Goal: Task Accomplishment & Management: Manage account settings

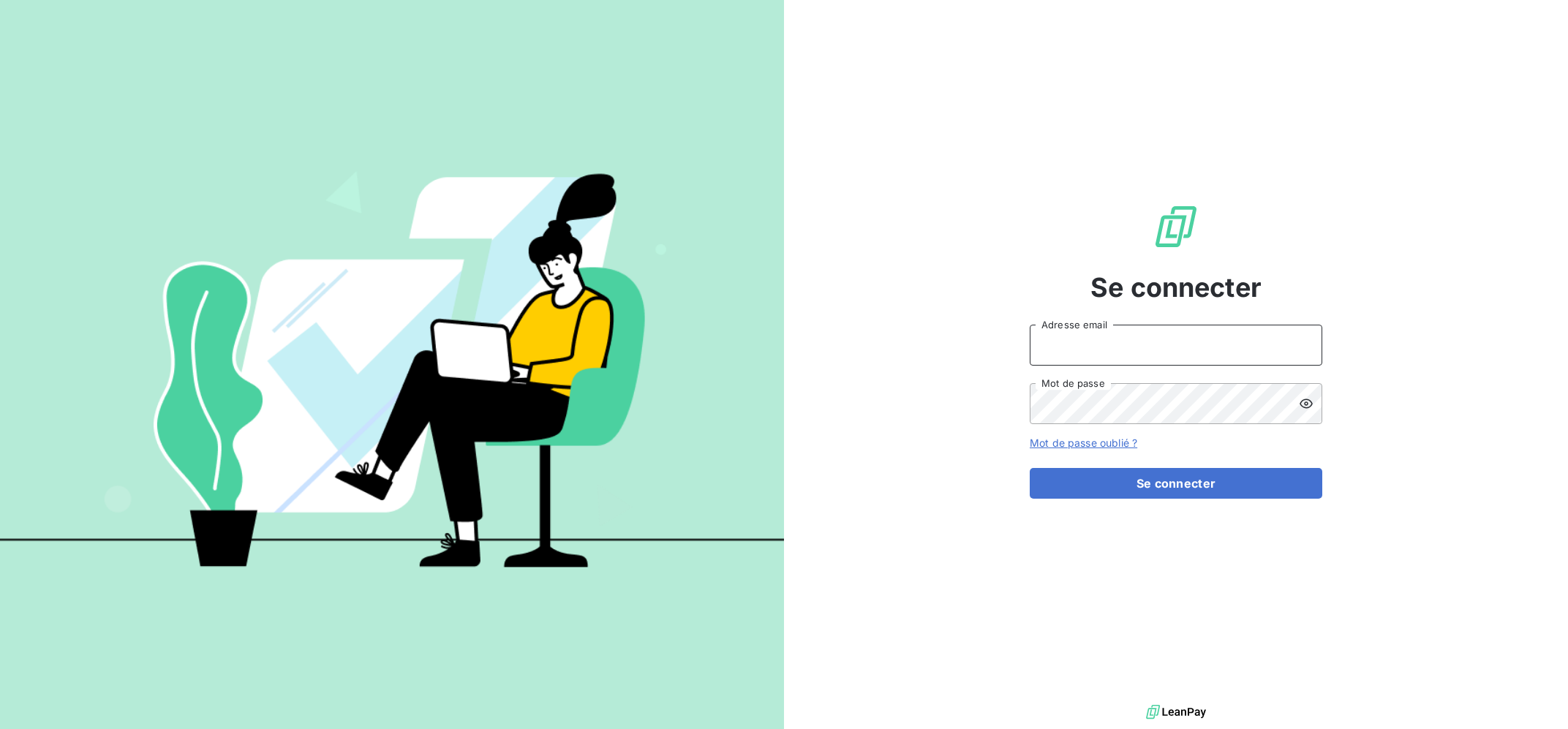
click at [1197, 354] on input "Adresse email" at bounding box center [1176, 345] width 292 height 41
type input "[EMAIL_ADDRESS][DOMAIN_NAME]"
click at [1141, 499] on div "Se connecter [EMAIL_ADDRESS][DOMAIN_NAME] Adresse email Mot de passe Mot de pas…" at bounding box center [1176, 350] width 292 height 701
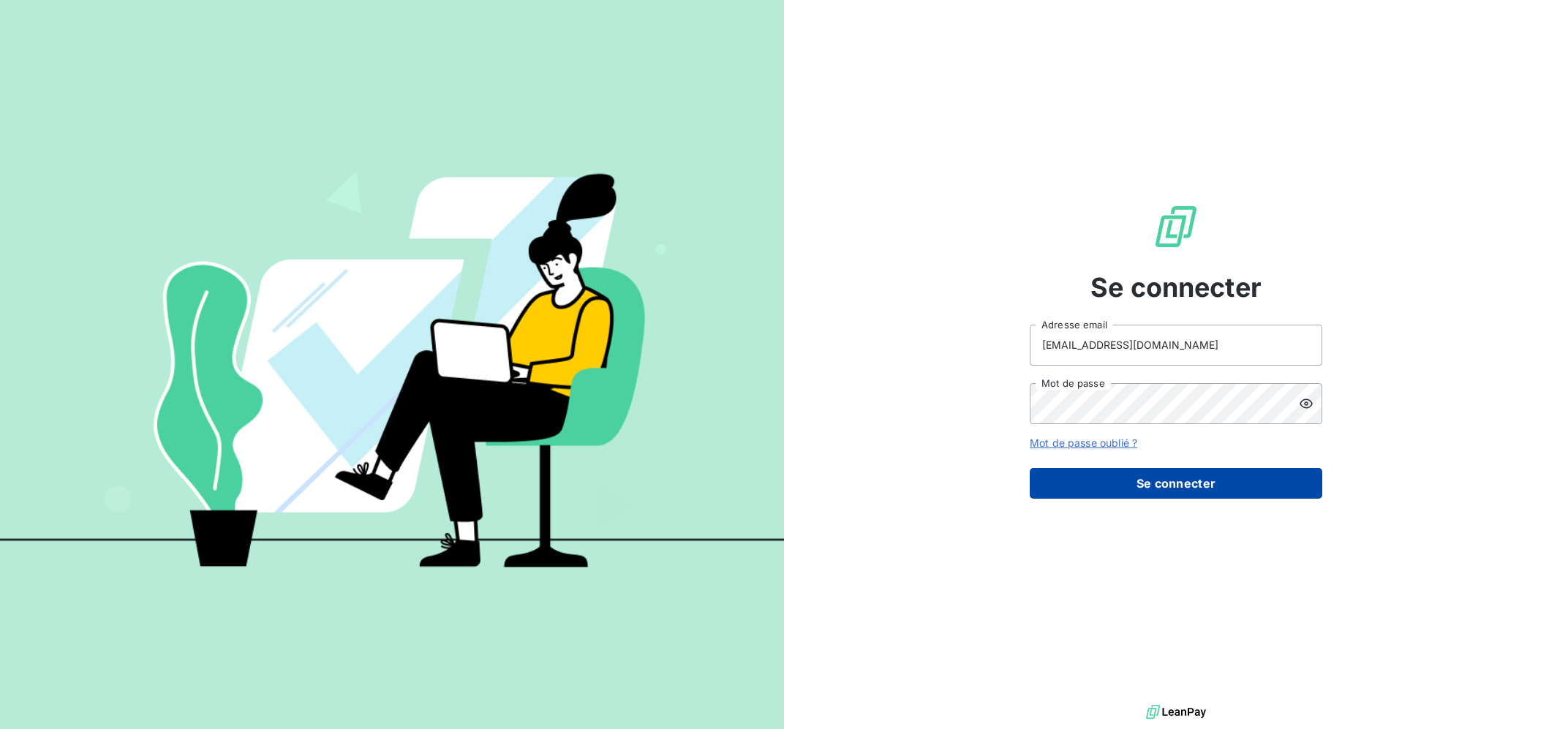
click at [1141, 469] on button "Se connecter" at bounding box center [1176, 483] width 292 height 31
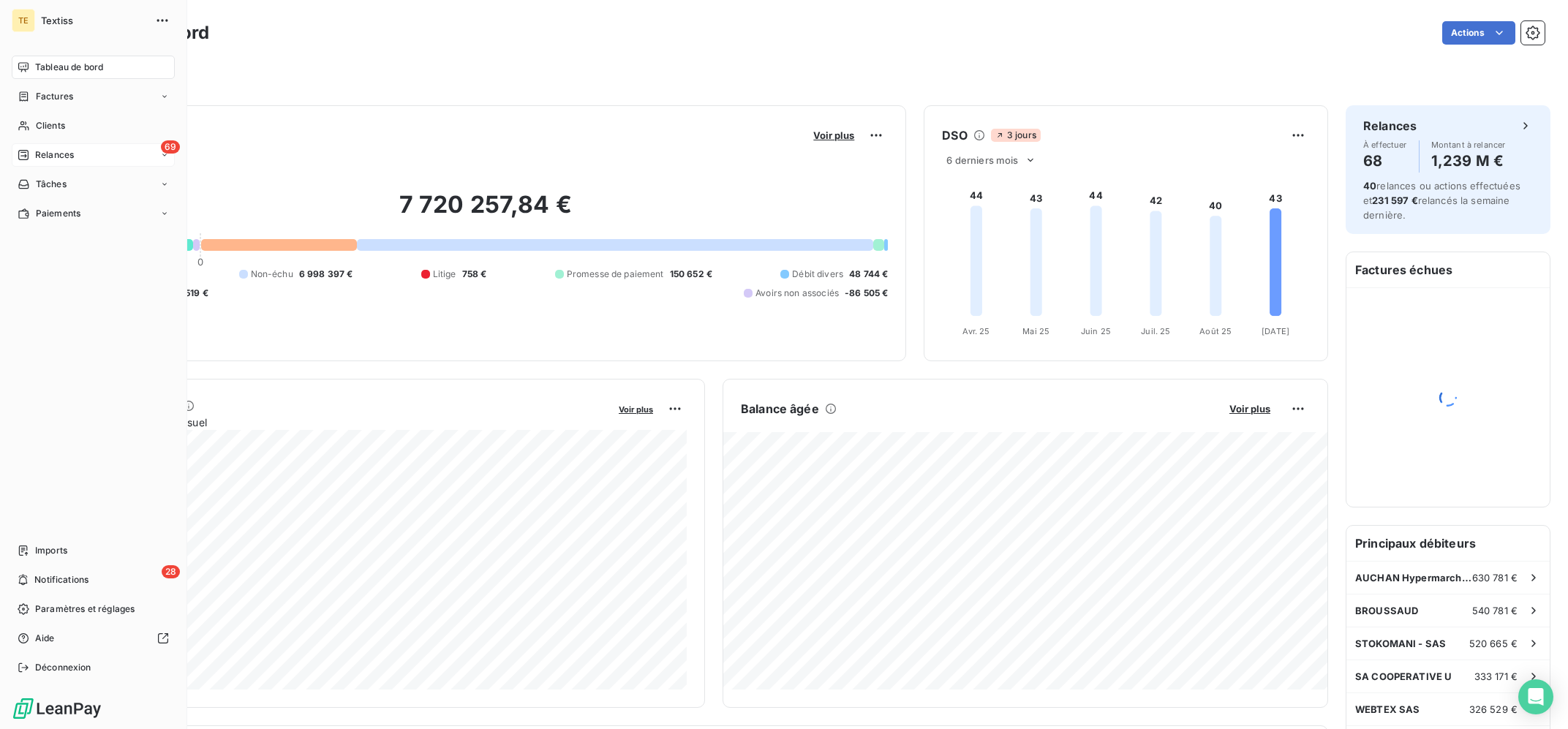
click at [38, 145] on div "69 Relances" at bounding box center [93, 155] width 163 height 24
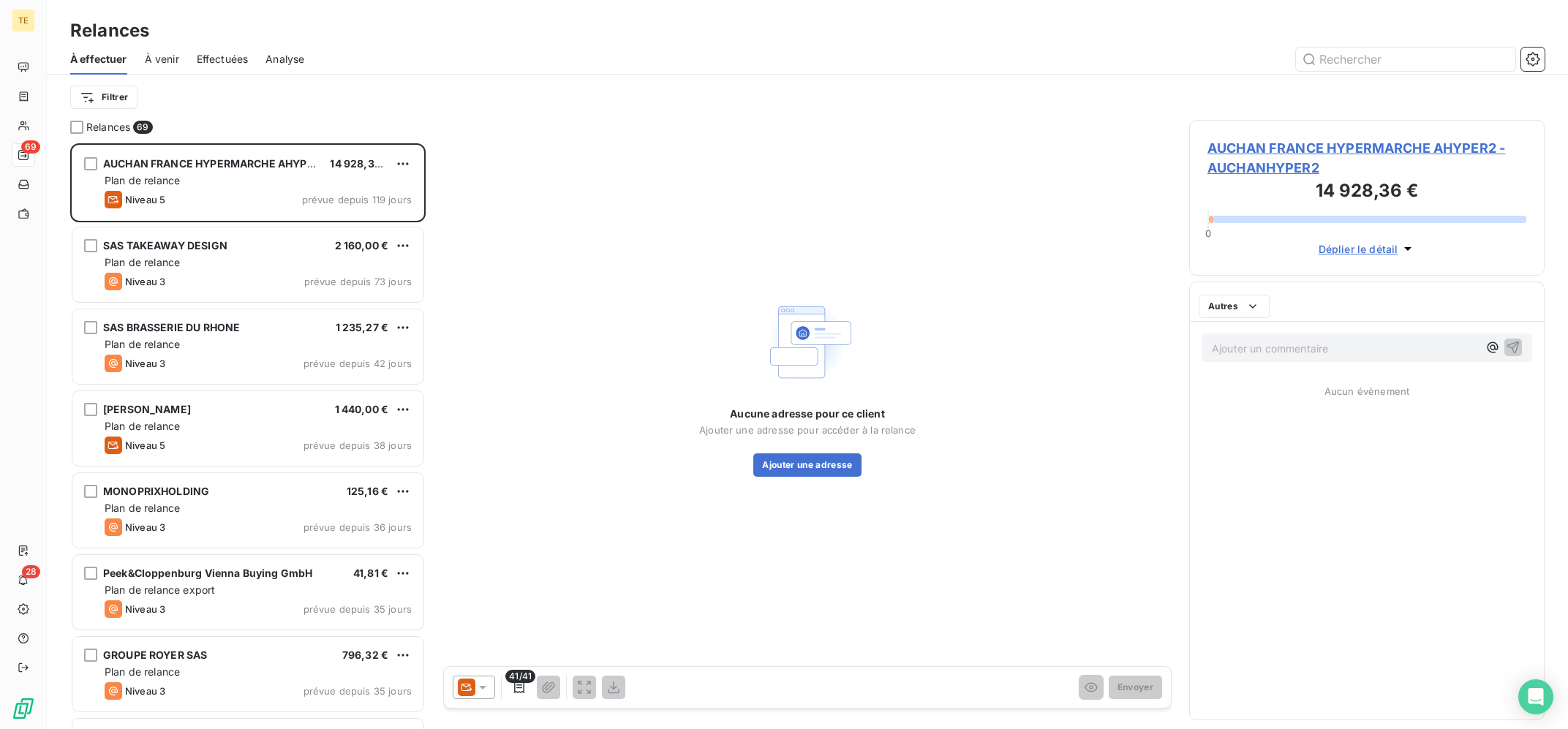
scroll to position [585, 354]
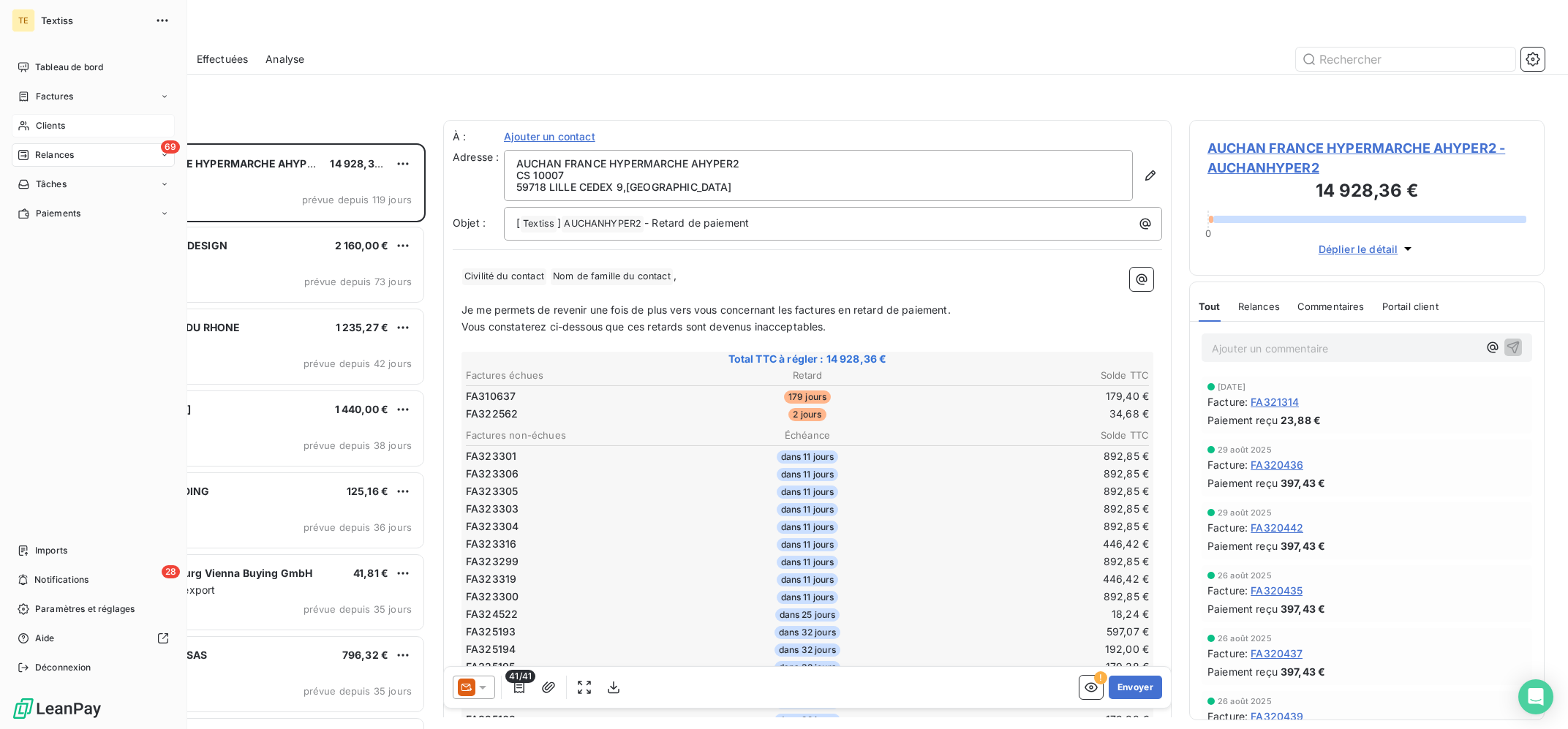
click at [31, 127] on div "Clients" at bounding box center [93, 125] width 163 height 24
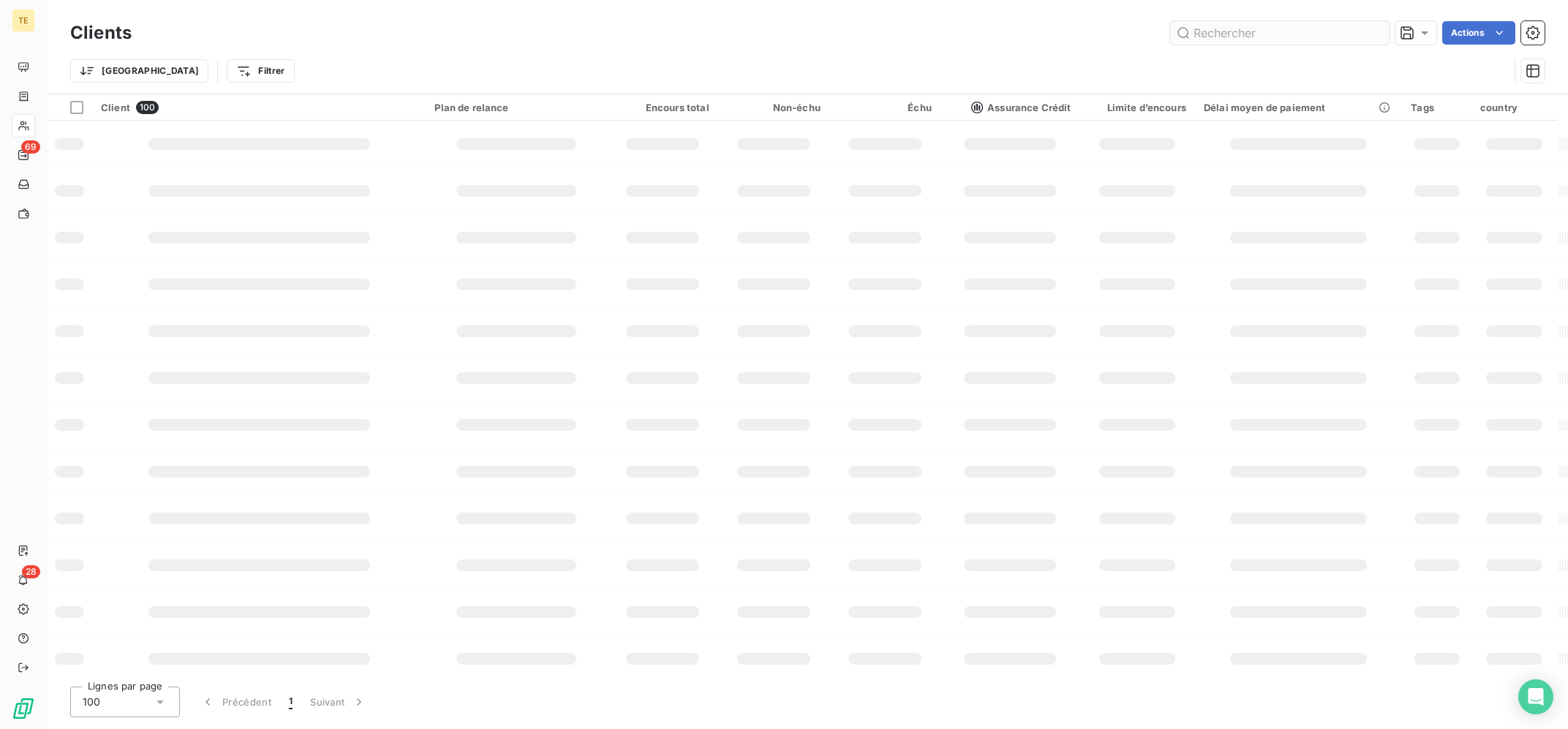
click at [1284, 39] on input "text" at bounding box center [1279, 32] width 220 height 24
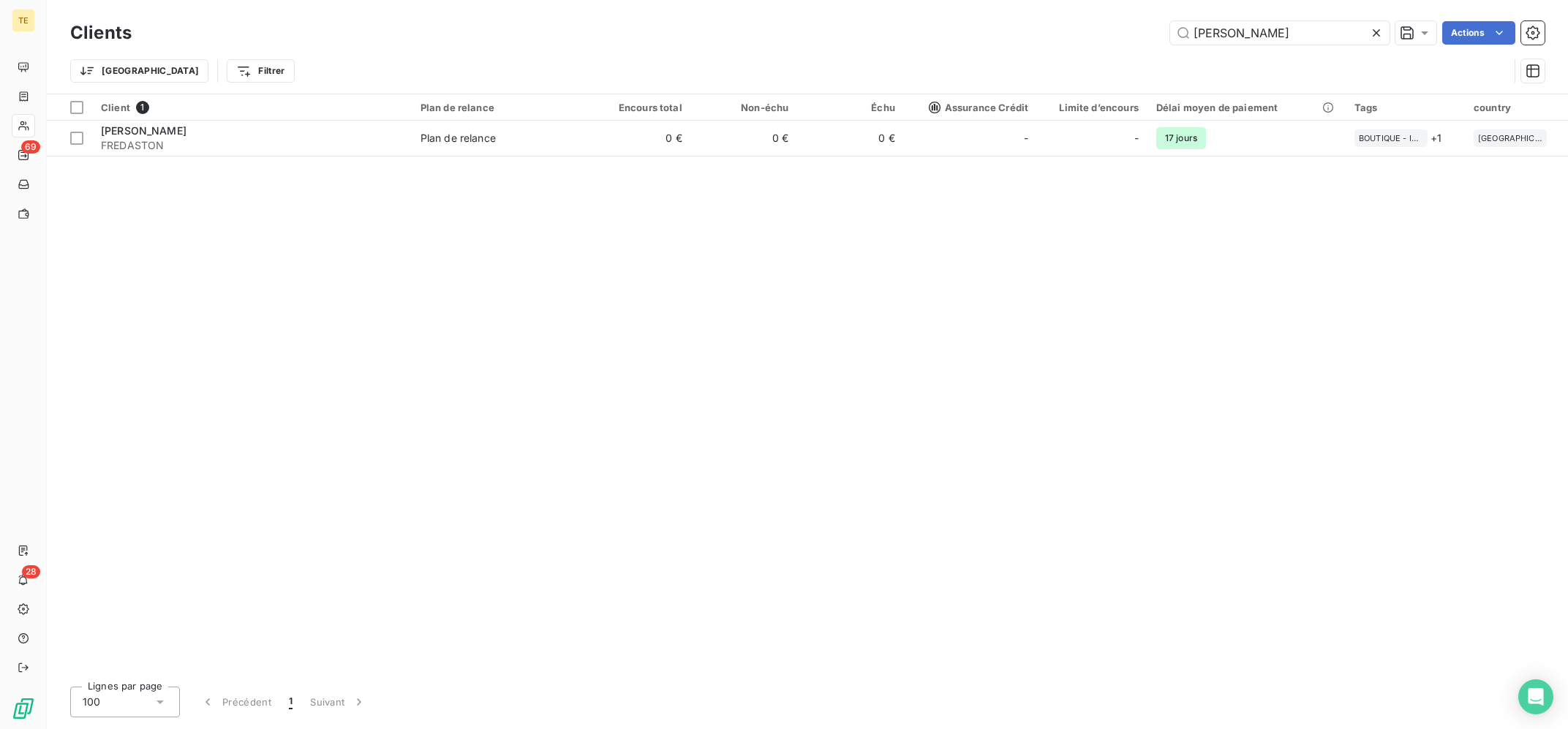
drag, startPoint x: 1284, startPoint y: 39, endPoint x: 1137, endPoint y: 29, distance: 147.3
click at [1170, 29] on input "[PERSON_NAME]" at bounding box center [1279, 32] width 220 height 24
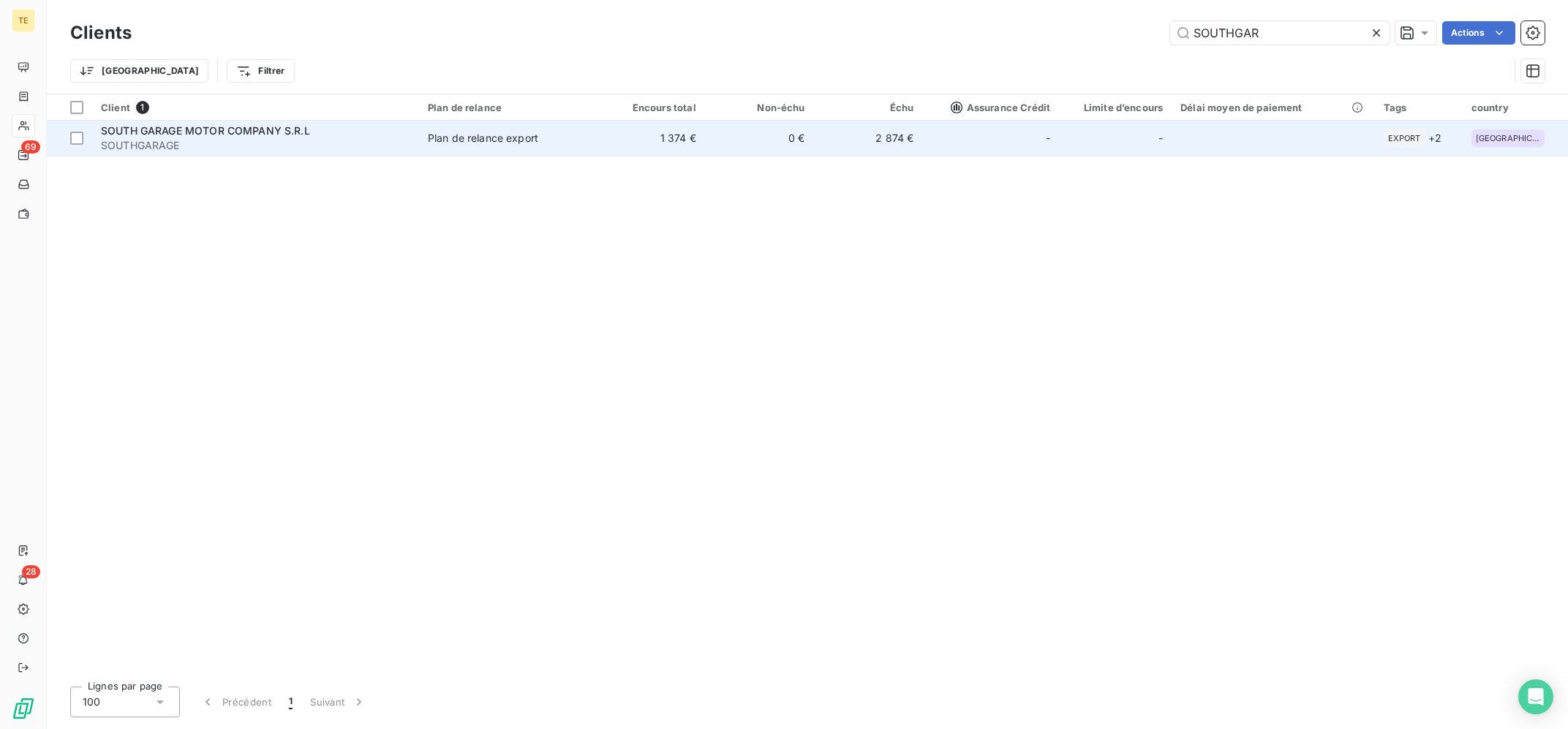
type input "SOUTHGAR"
click at [496, 140] on div "Plan de relance export" at bounding box center [483, 138] width 110 height 15
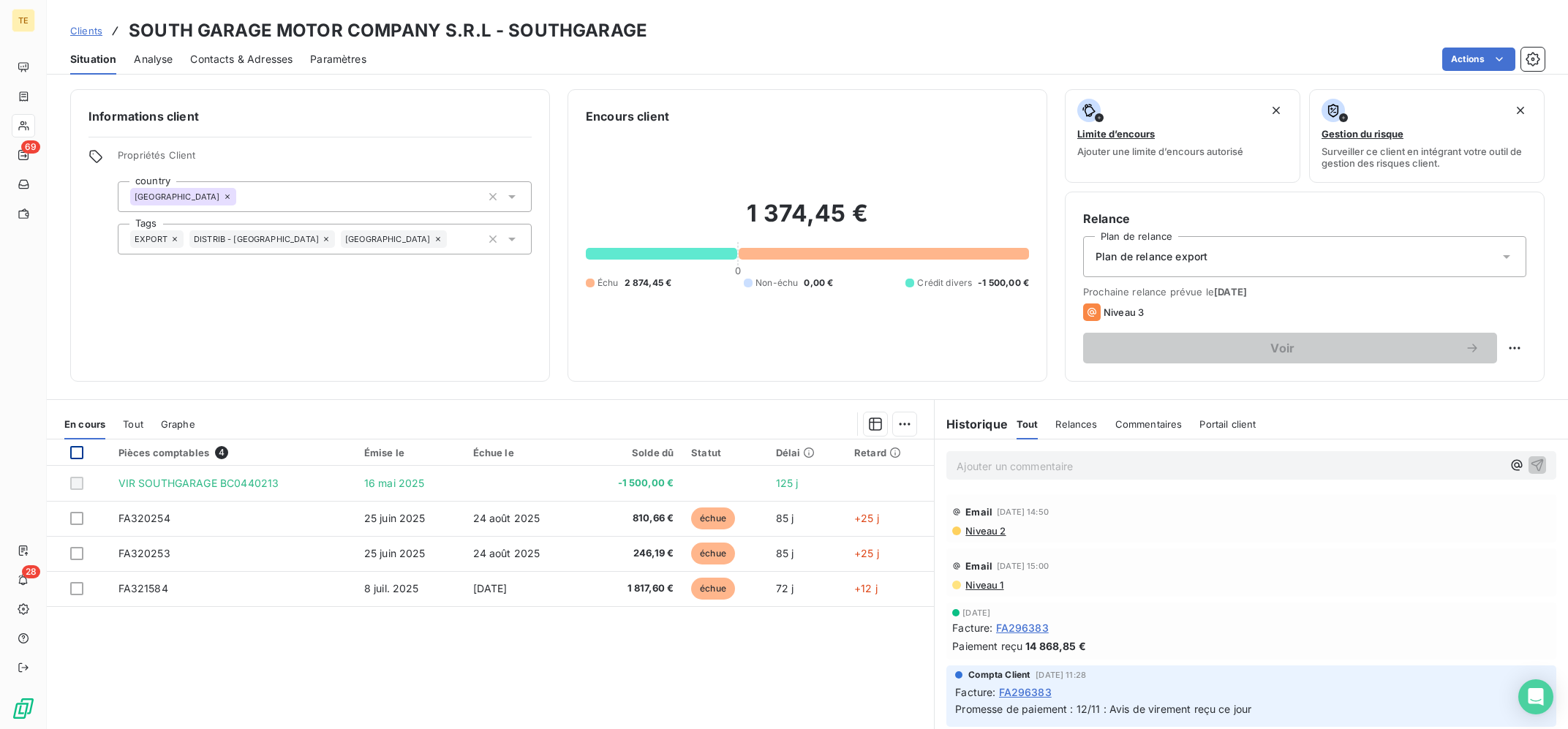
click at [78, 456] on div at bounding box center [76, 452] width 13 height 13
click at [908, 426] on html "TE 69 28 Clients SOUTH GARAGE MOTOR COMPANY S.R.L - SOUTHGARAGE Situation Analy…" at bounding box center [784, 364] width 1568 height 729
click at [762, 481] on div "Ajouter une promesse de paiement (3 factures)" at bounding box center [775, 482] width 265 height 24
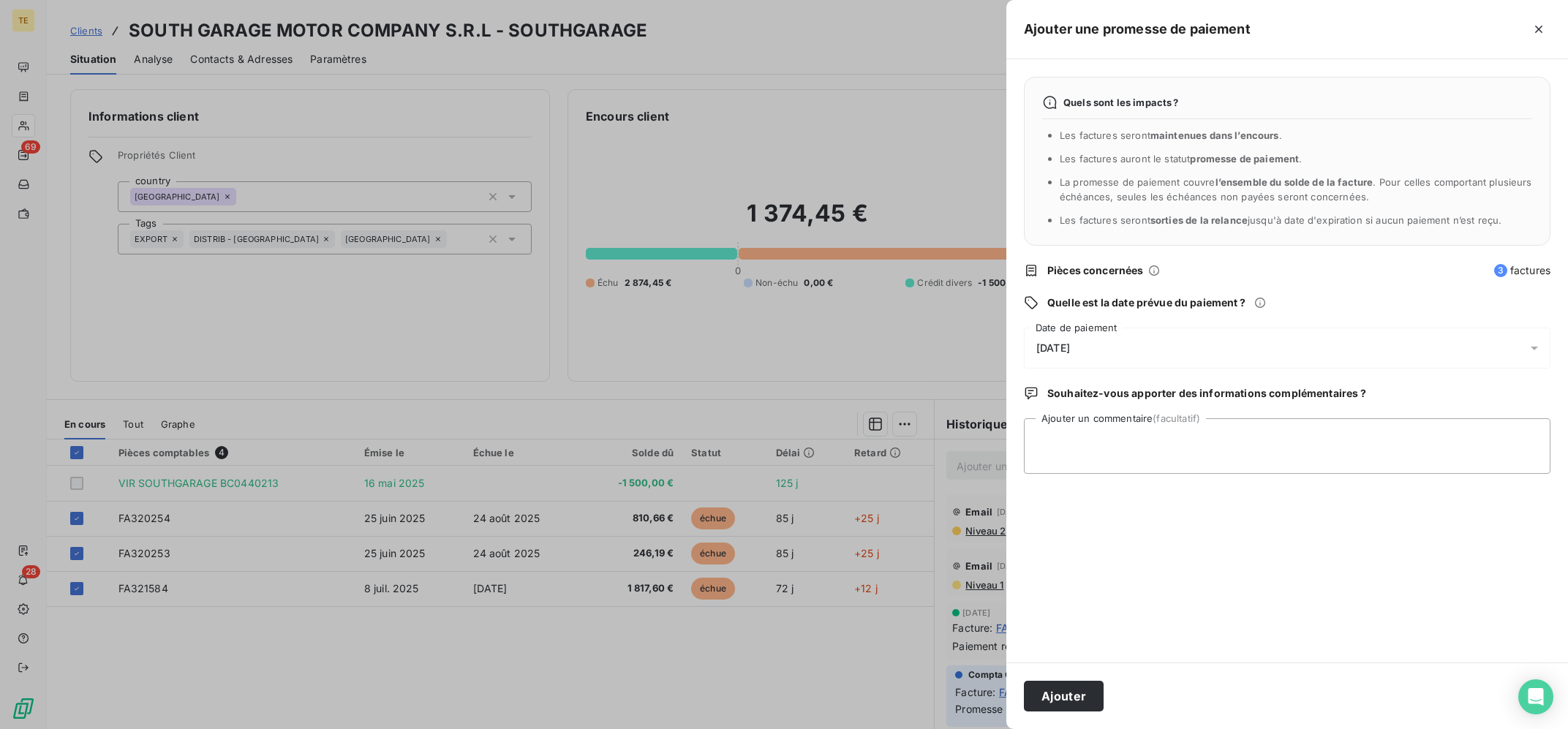
click at [1130, 336] on div "[DATE]" at bounding box center [1287, 347] width 527 height 41
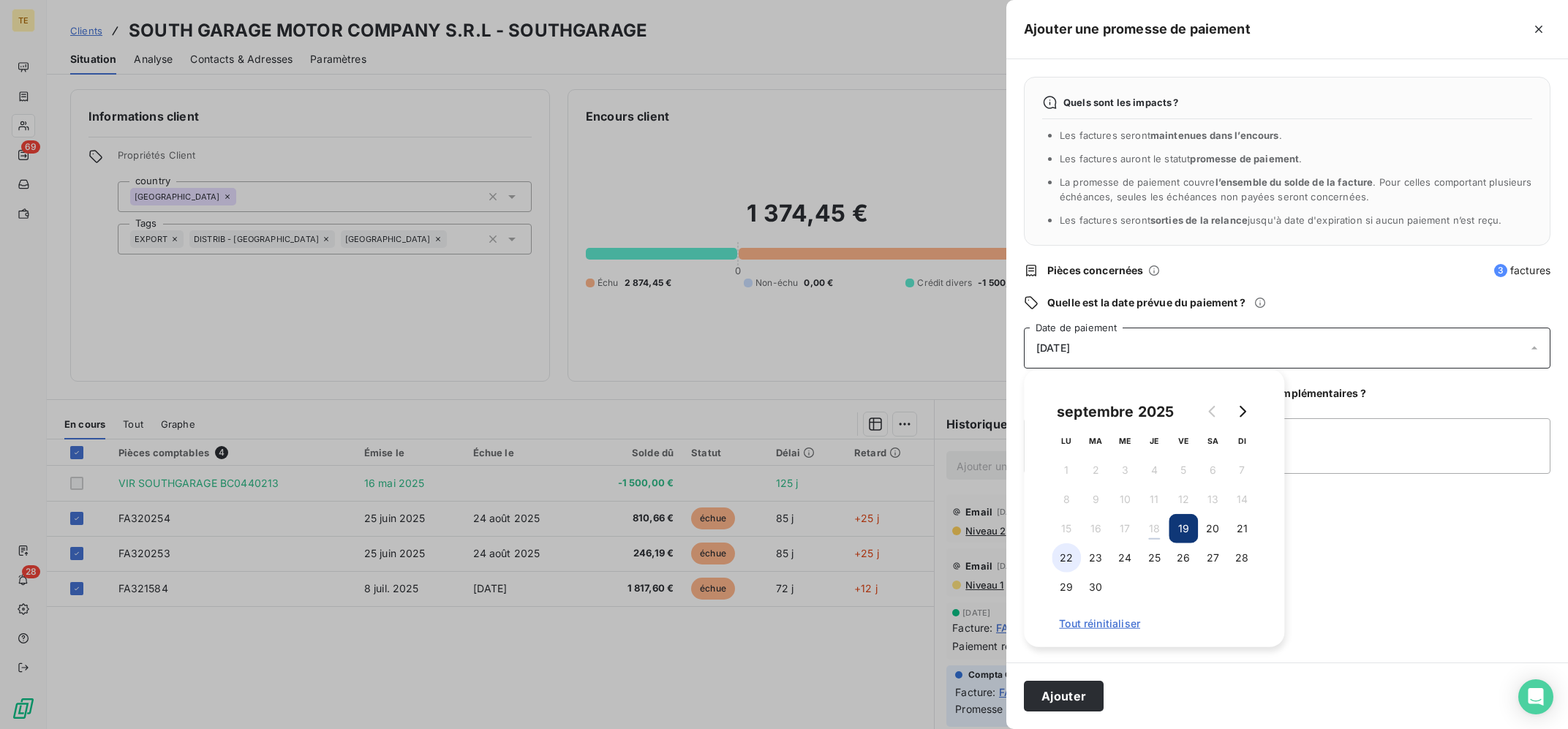
click at [1071, 559] on button "22" at bounding box center [1066, 557] width 29 height 29
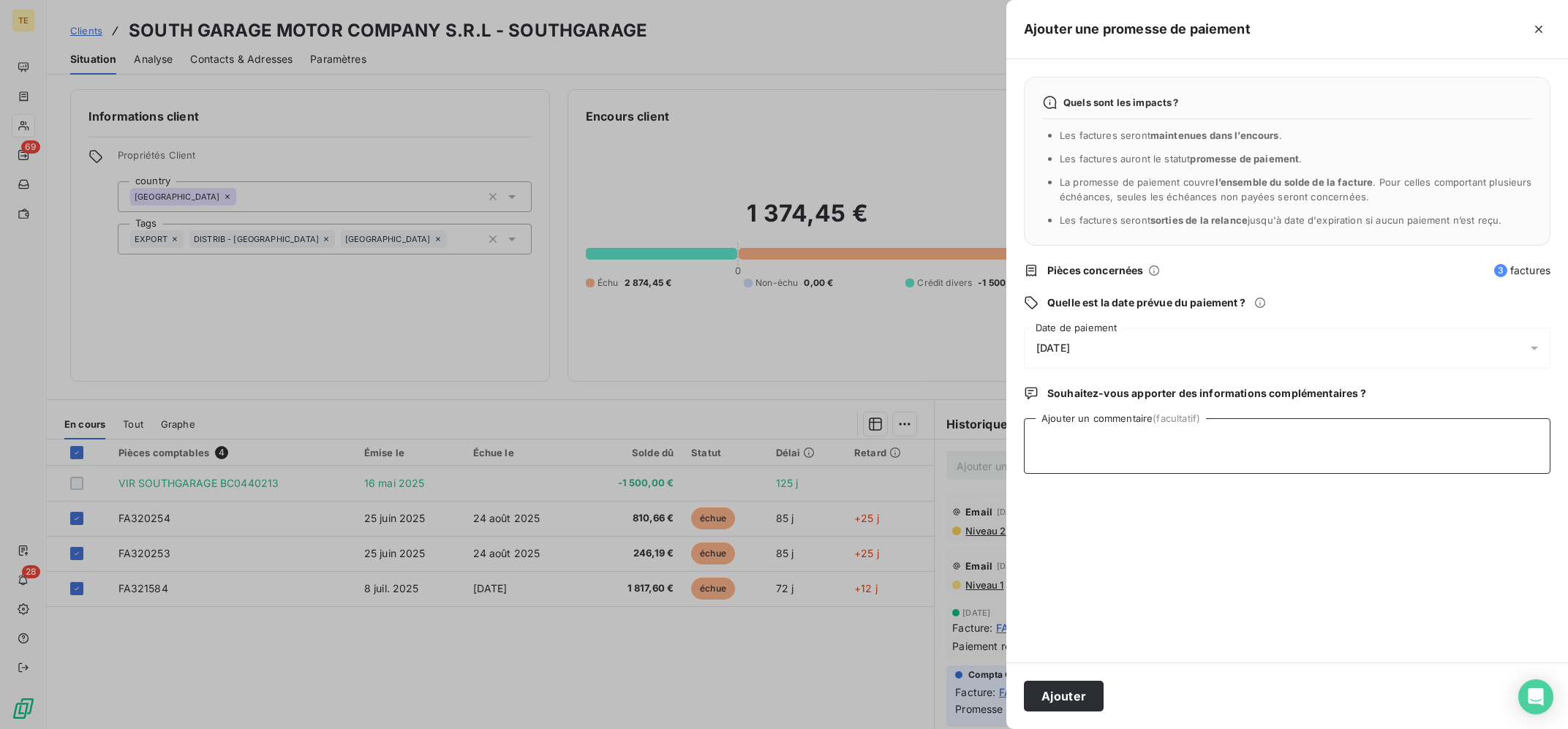
click at [1378, 429] on textarea "Ajouter un commentaire (facultatif)" at bounding box center [1287, 446] width 527 height 56
click at [1190, 455] on textarea "Ajouter un commentaire (facultatif)" at bounding box center [1287, 446] width 527 height 56
type textarea "18/09 : Avis de virement reçu ce jour"
click at [1052, 700] on button "Ajouter" at bounding box center [1063, 696] width 80 height 31
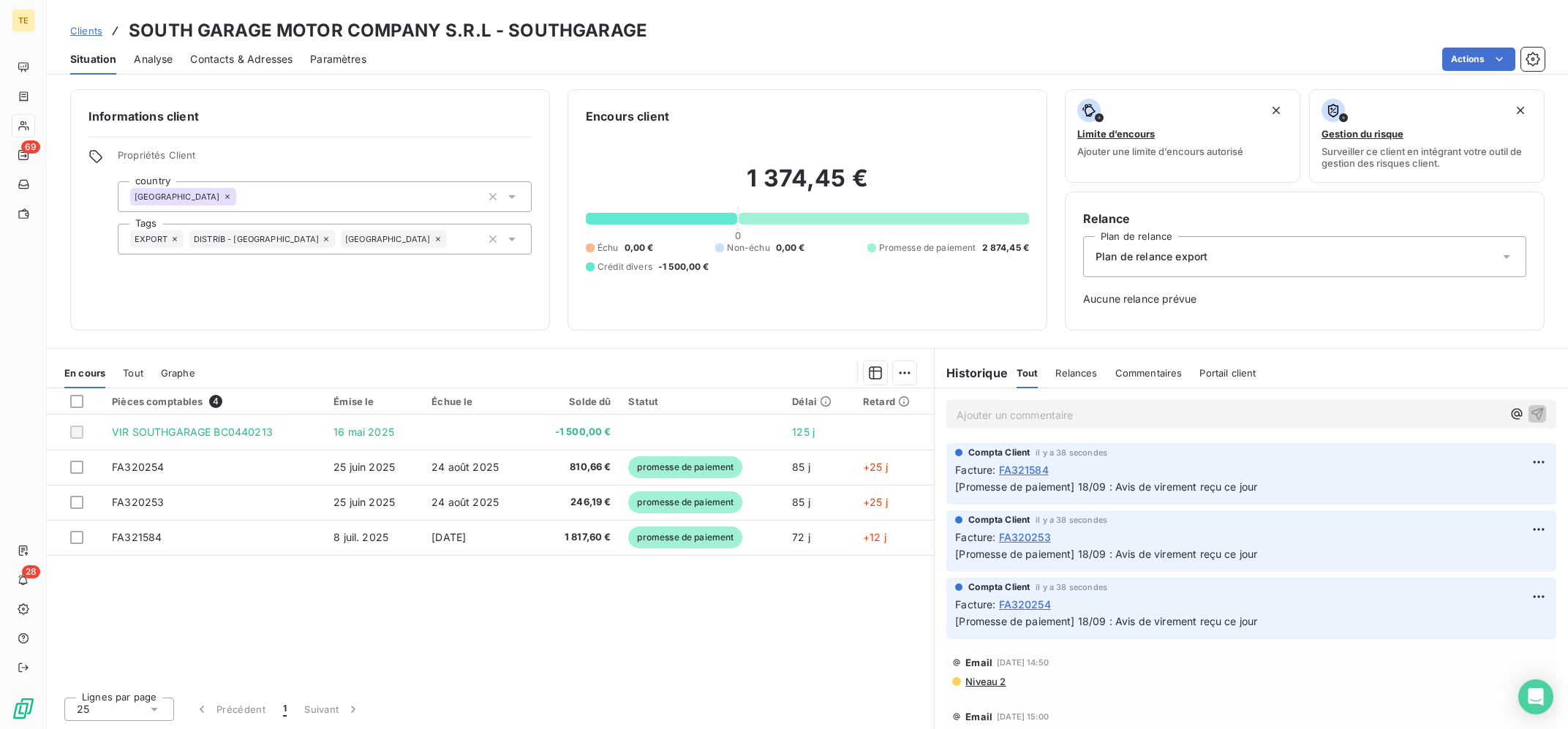
click at [235, 654] on div "Pièces comptables 4 Émise le Échue le Solde dû Statut Délai Retard VIR SOUTHGAR…" at bounding box center [490, 536] width 887 height 297
click at [710, 640] on div "Pièces comptables 4 Émise le Échue le Solde dû Statut Délai Retard VIR SOUTHGAR…" at bounding box center [490, 536] width 887 height 297
click at [616, 655] on div "Pièces comptables 4 Émise le Échue le Solde dû Statut Délai Retard VIR SOUTHGAR…" at bounding box center [490, 536] width 887 height 297
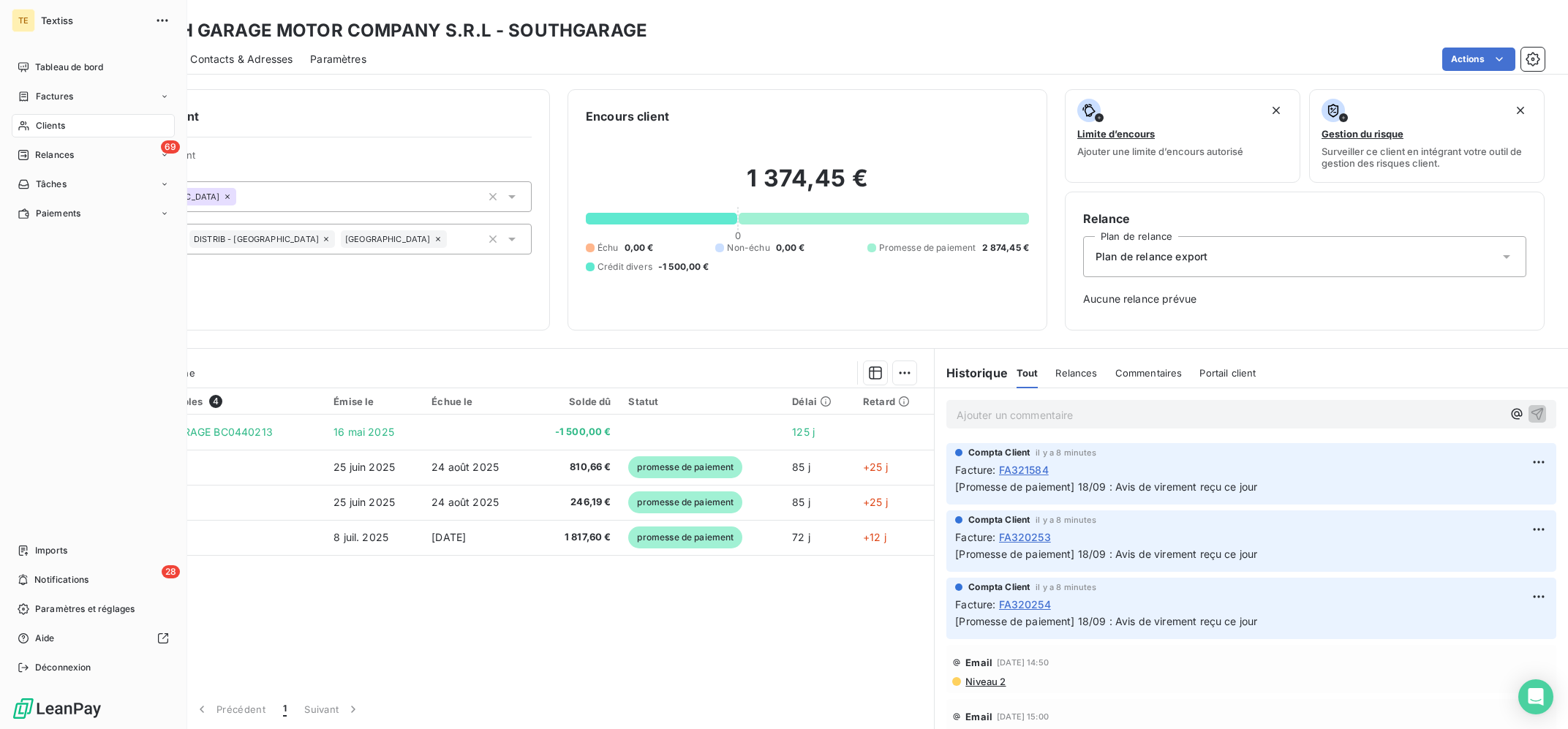
click at [57, 119] on span "Clients" at bounding box center [50, 125] width 29 height 13
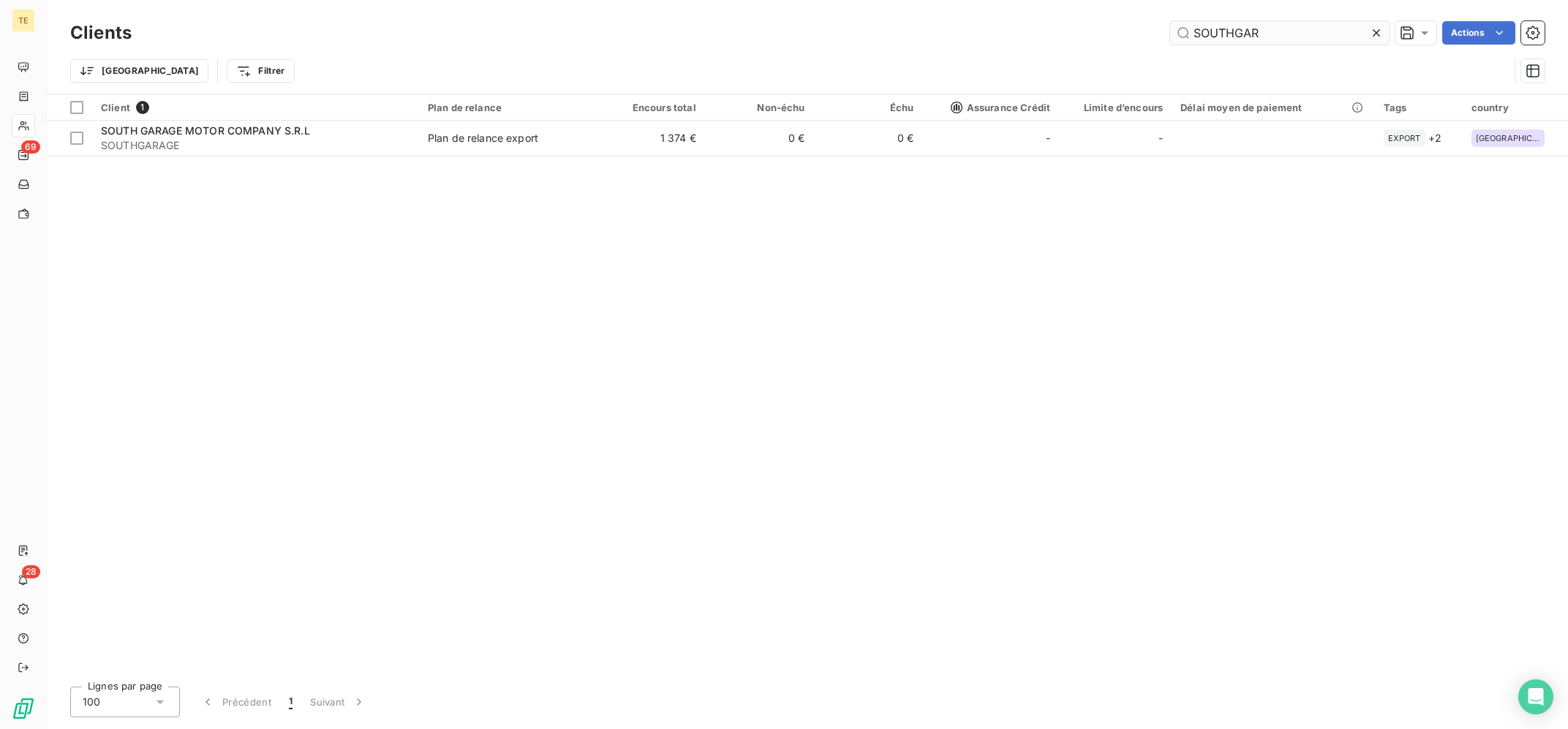
drag, startPoint x: 1257, startPoint y: 27, endPoint x: 1048, endPoint y: -24, distance: 215.1
click at [1170, 21] on input "SOUTHGAR" at bounding box center [1279, 32] width 220 height 24
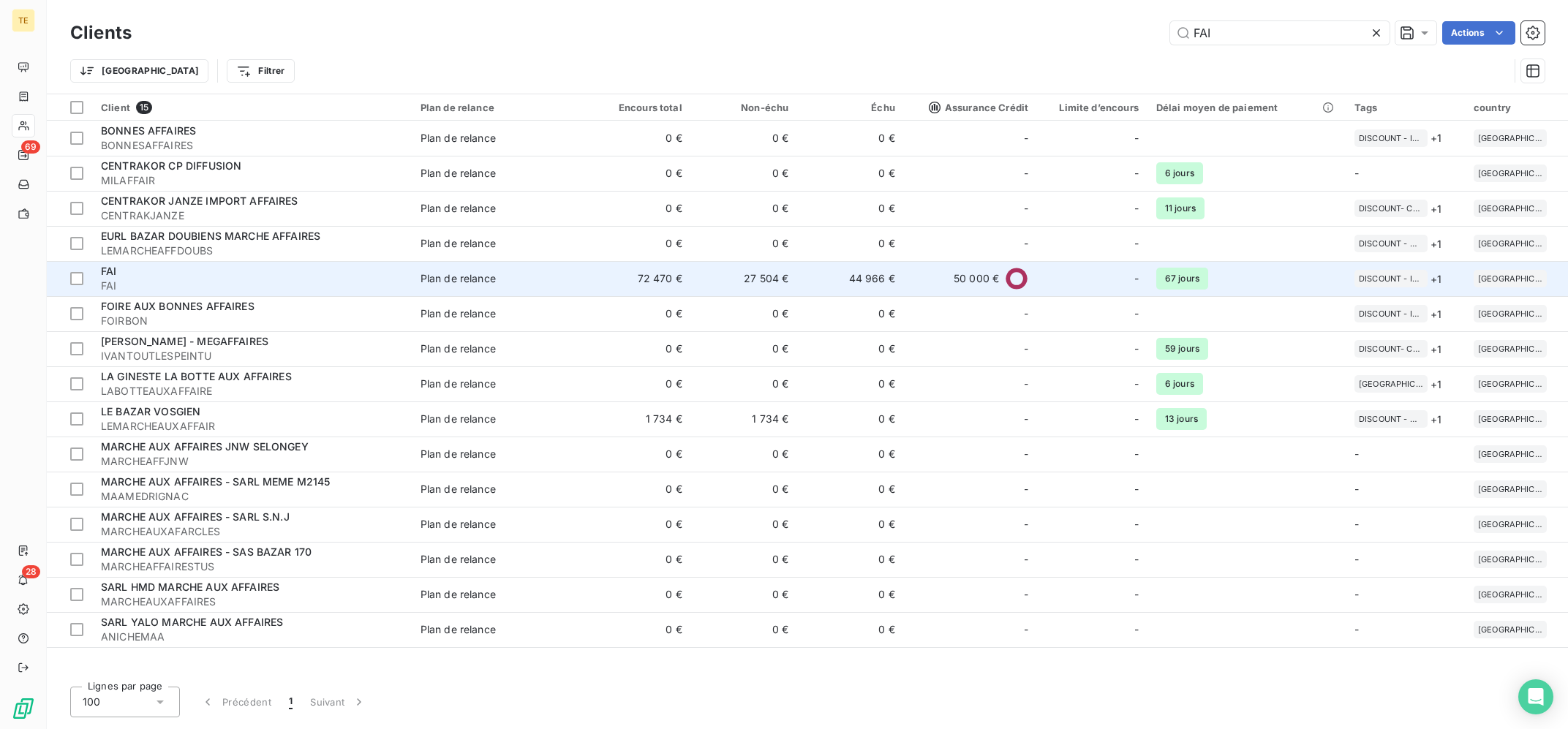
type input "FAI"
click at [429, 280] on div "Plan de relance" at bounding box center [458, 278] width 75 height 15
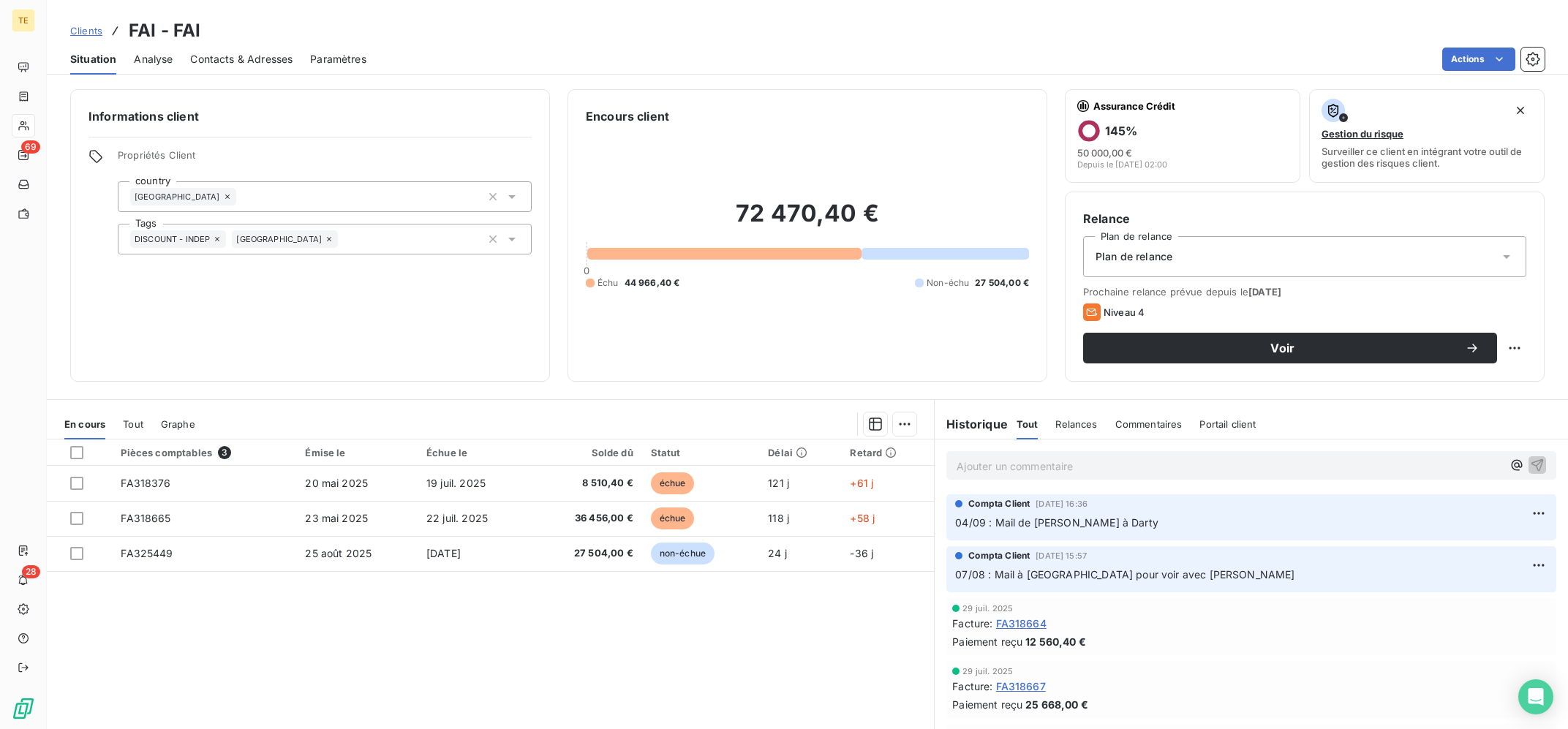
click at [1039, 463] on p "Ajouter un commentaire ﻿" at bounding box center [1228, 466] width 545 height 18
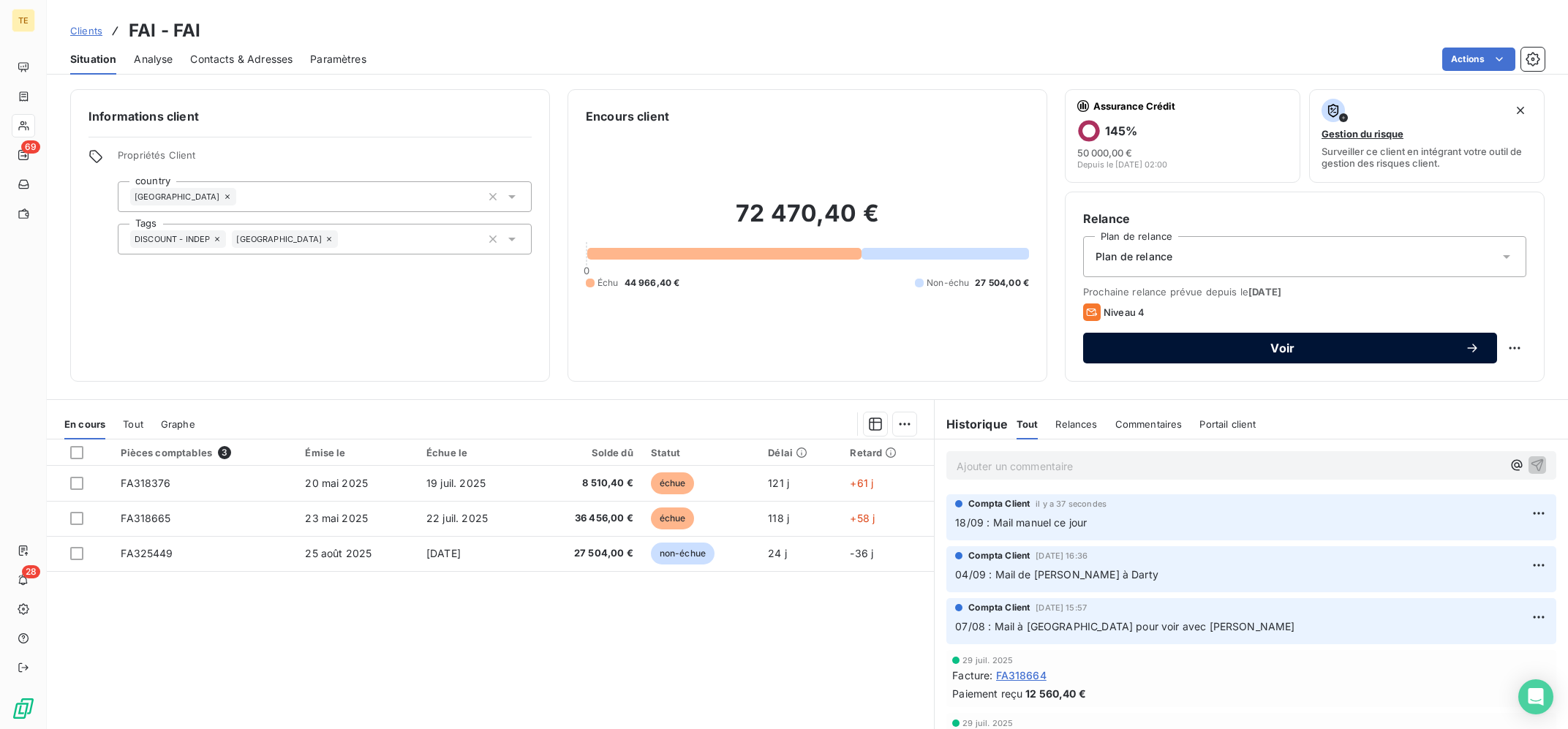
click at [1472, 348] on icon "button" at bounding box center [1471, 348] width 10 height 9
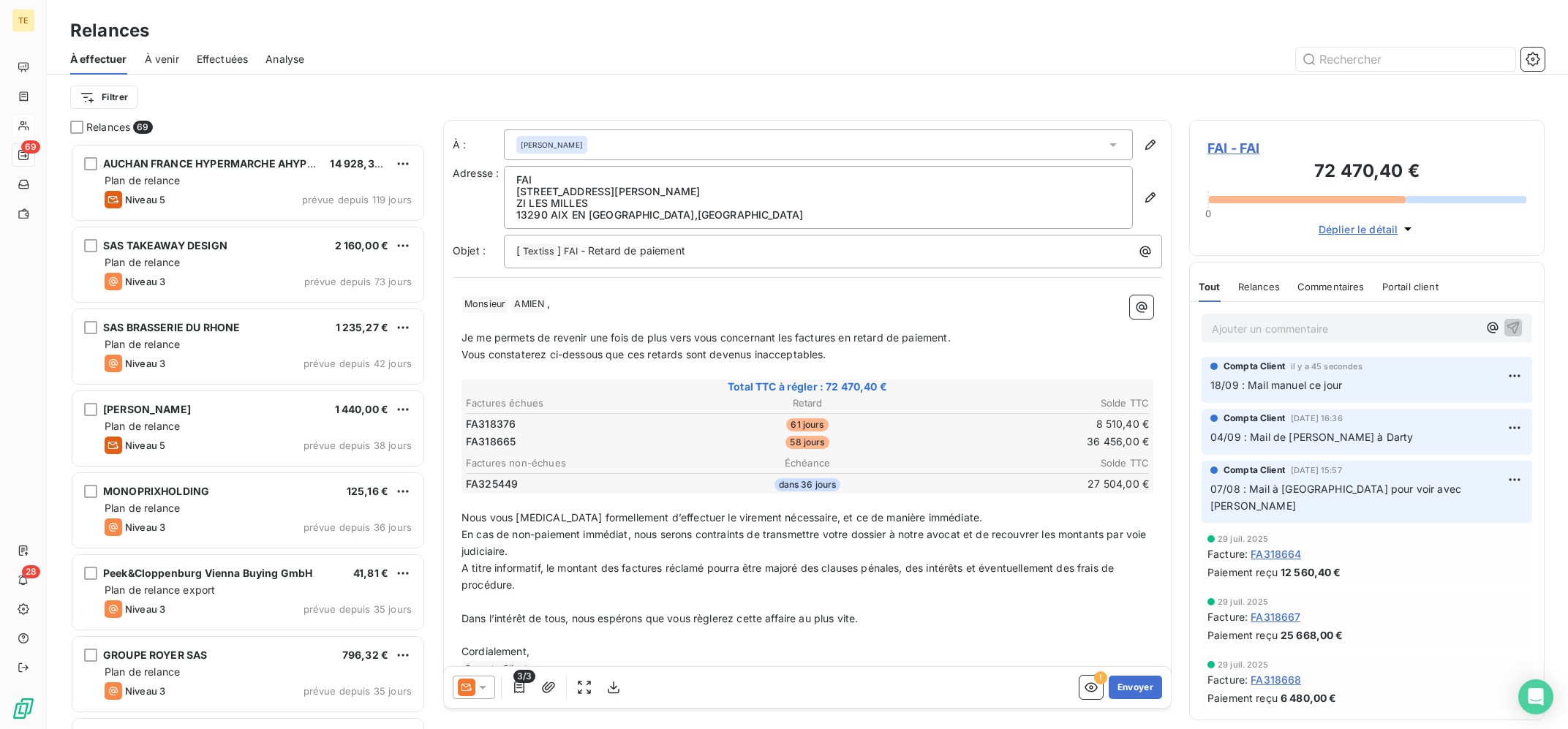
scroll to position [585, 354]
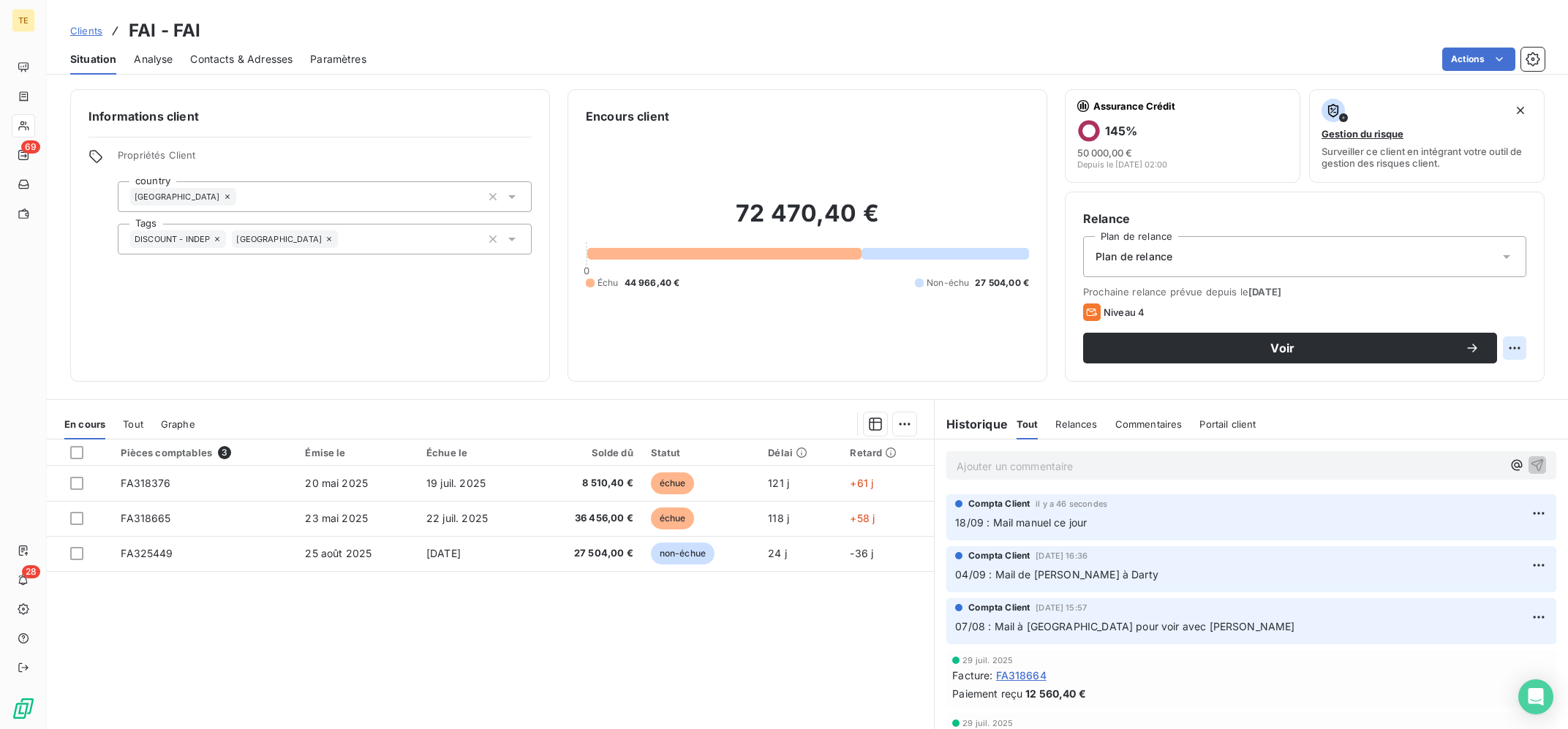
click at [1517, 342] on html "TE 69 28 Clients FAI - FAI Situation Analyse Contacts & Adresses Paramètres Act…" at bounding box center [784, 364] width 1568 height 729
click at [1493, 369] on div "Replanifier cette action" at bounding box center [1455, 380] width 131 height 24
select select "8"
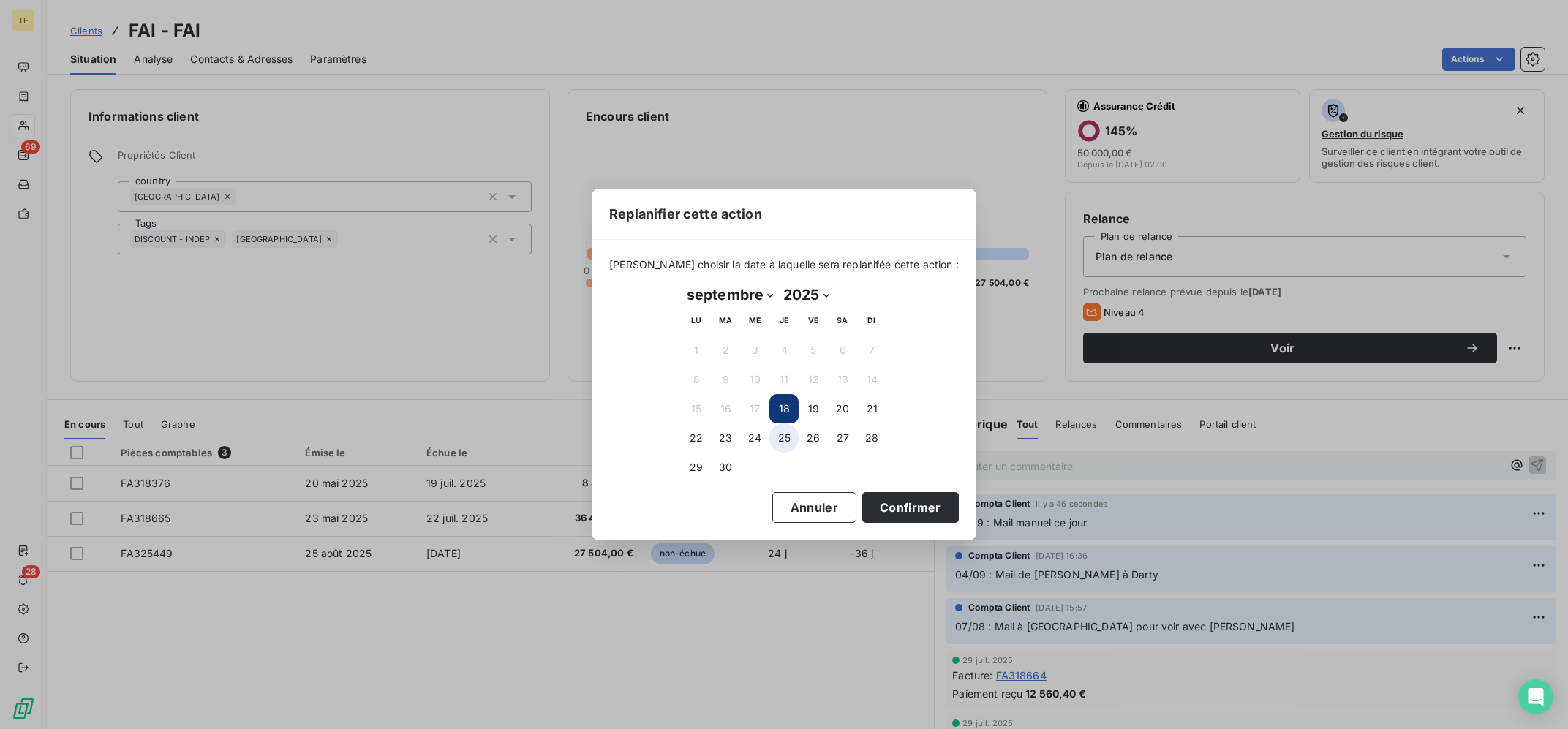
click at [779, 440] on button "25" at bounding box center [783, 438] width 29 height 29
click at [876, 502] on button "Confirmer" at bounding box center [910, 507] width 96 height 31
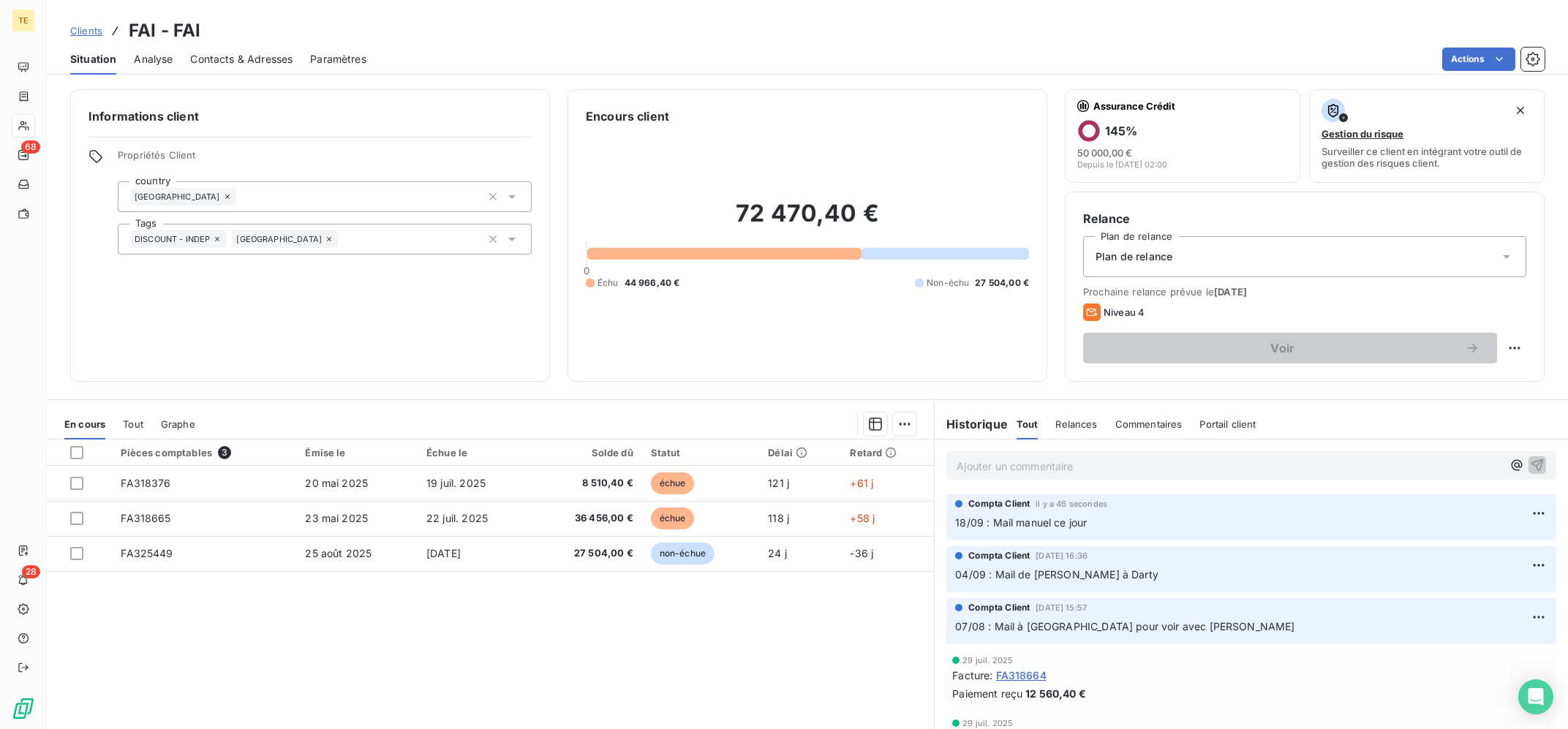
click at [809, 592] on div "Pièces comptables 3 Émise le Échue le Solde dû Statut Délai Retard FA318376 [DA…" at bounding box center [490, 580] width 887 height 282
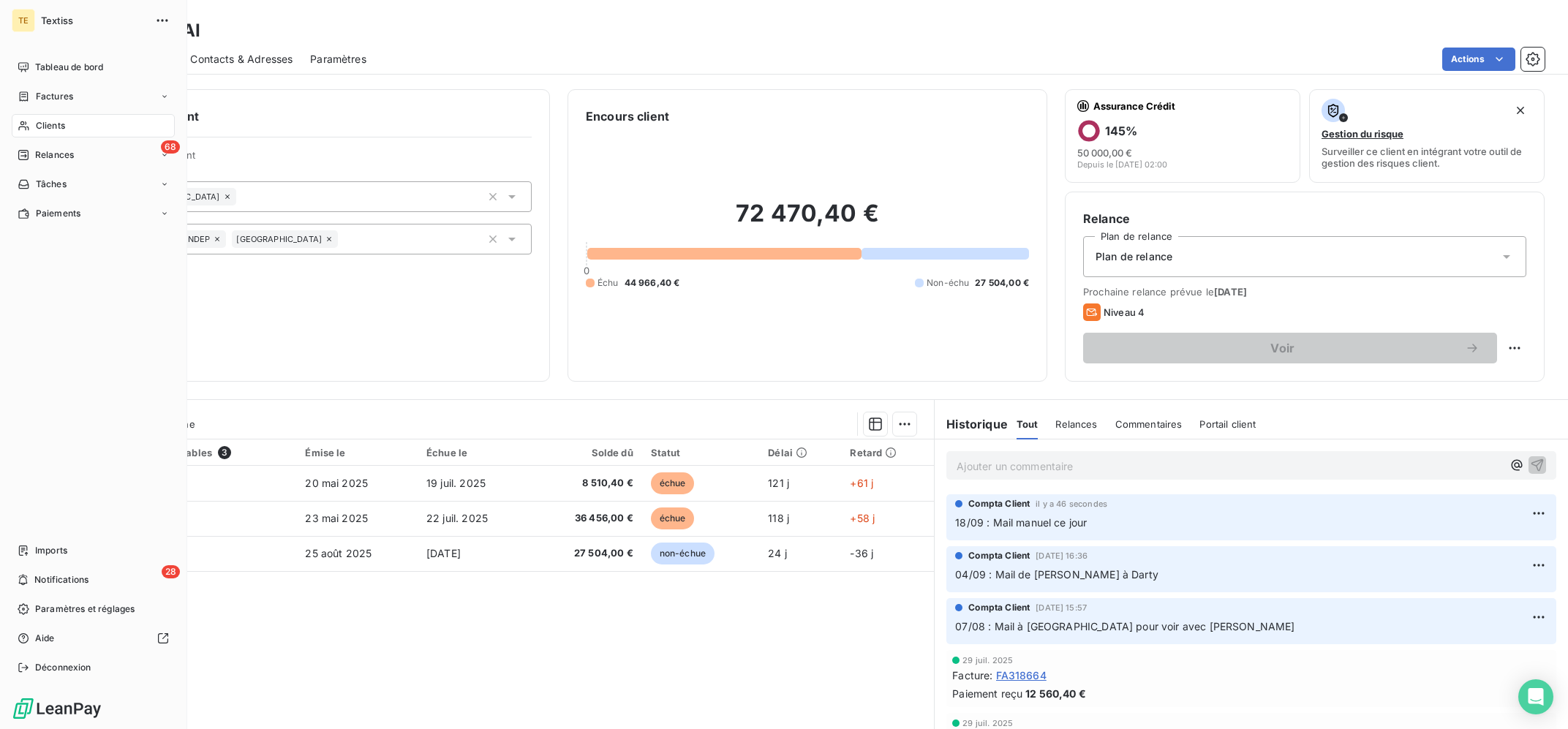
click at [49, 123] on span "Clients" at bounding box center [50, 125] width 29 height 13
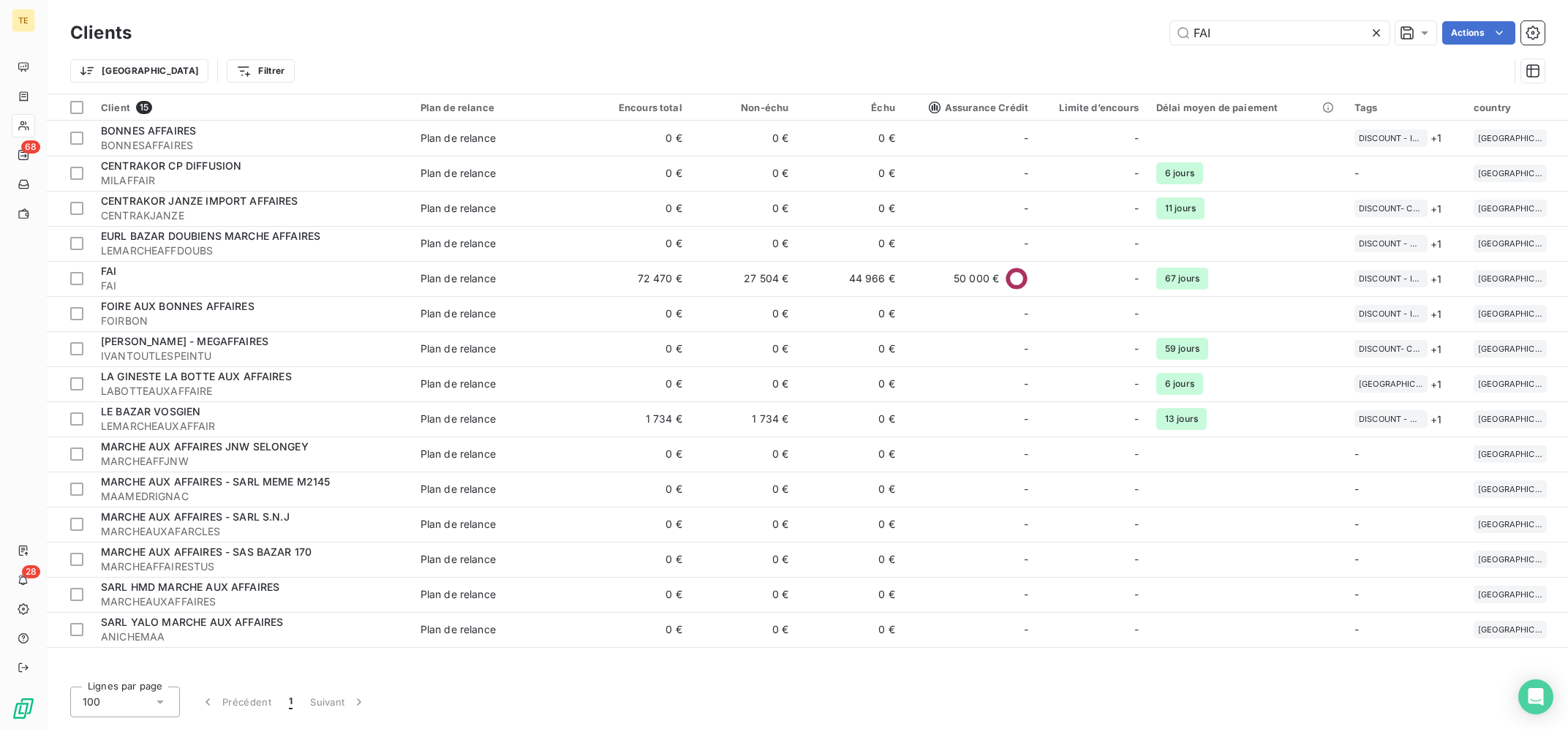
drag, startPoint x: 1195, startPoint y: 42, endPoint x: 1136, endPoint y: 42, distance: 59.0
click at [1170, 43] on input "FAI" at bounding box center [1279, 32] width 220 height 24
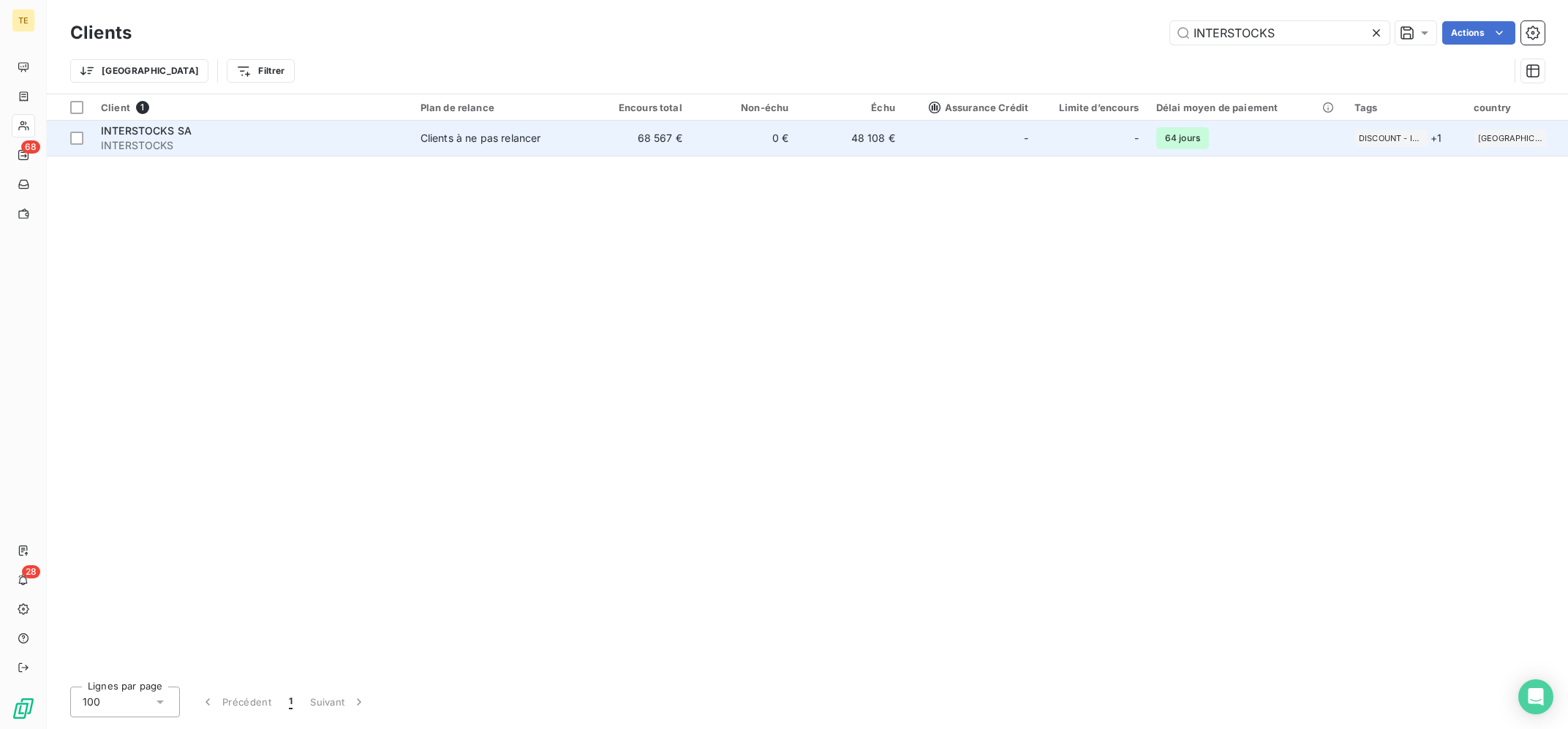
type input "INTERSTOCKS"
click at [304, 150] on span "INTERSTOCKS" at bounding box center [251, 145] width 302 height 15
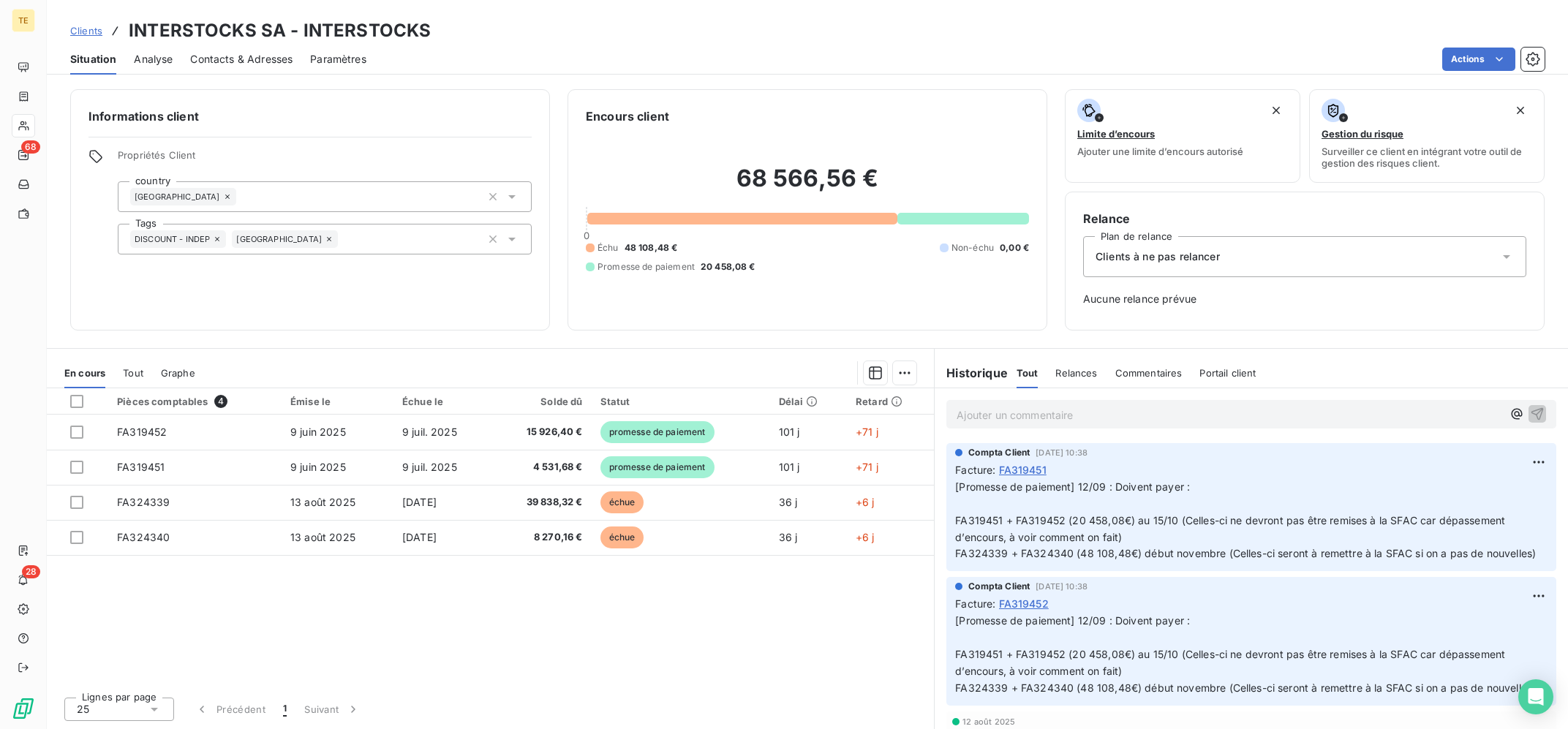
click at [1034, 427] on div "Ajouter un commentaire ﻿" at bounding box center [1250, 414] width 610 height 29
click at [1051, 415] on p "Ajouter un commentaire ﻿" at bounding box center [1228, 415] width 545 height 18
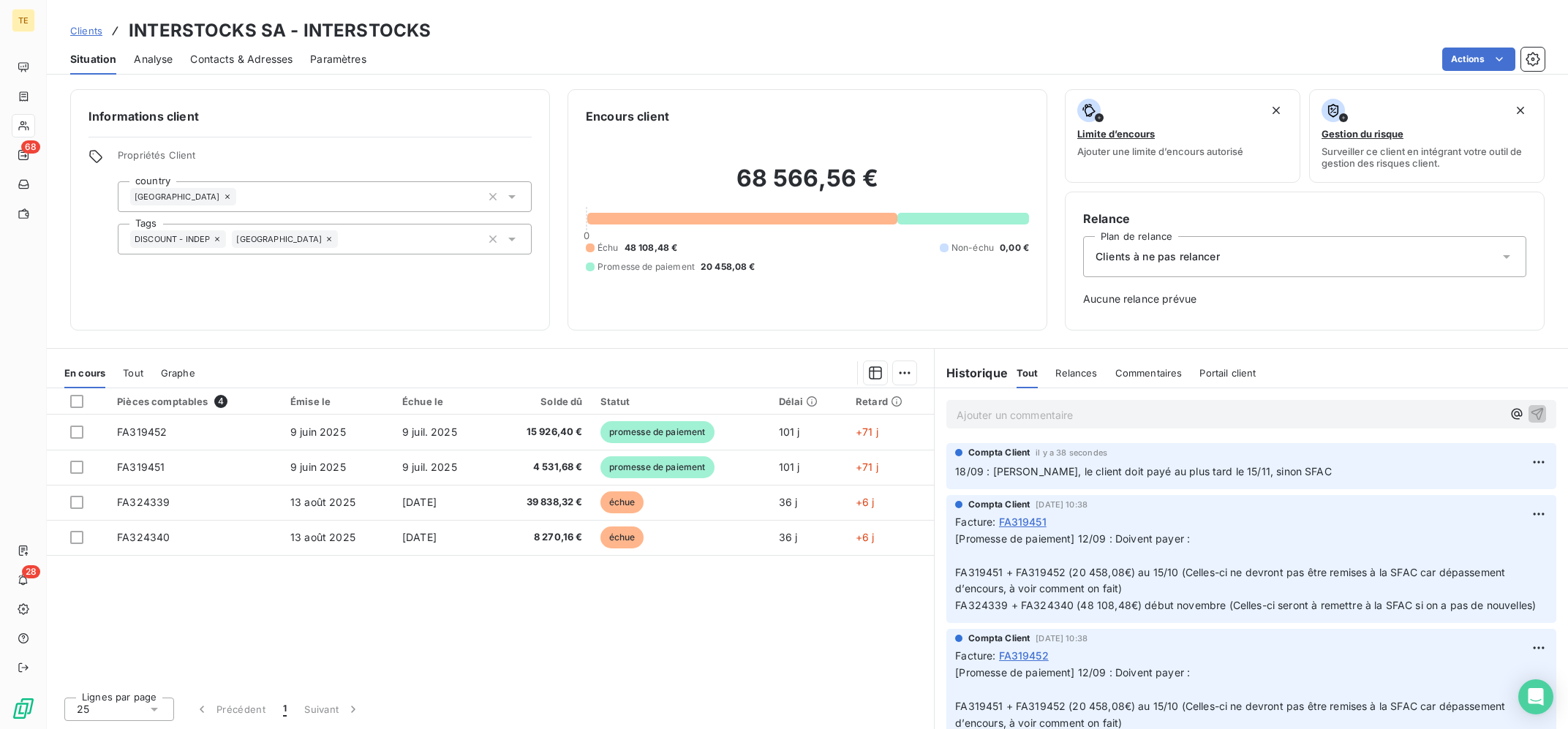
click at [628, 665] on div "Pièces comptables 4 Émise le Échue le Solde dû Statut Délai Retard FA319452 [DA…" at bounding box center [490, 536] width 887 height 297
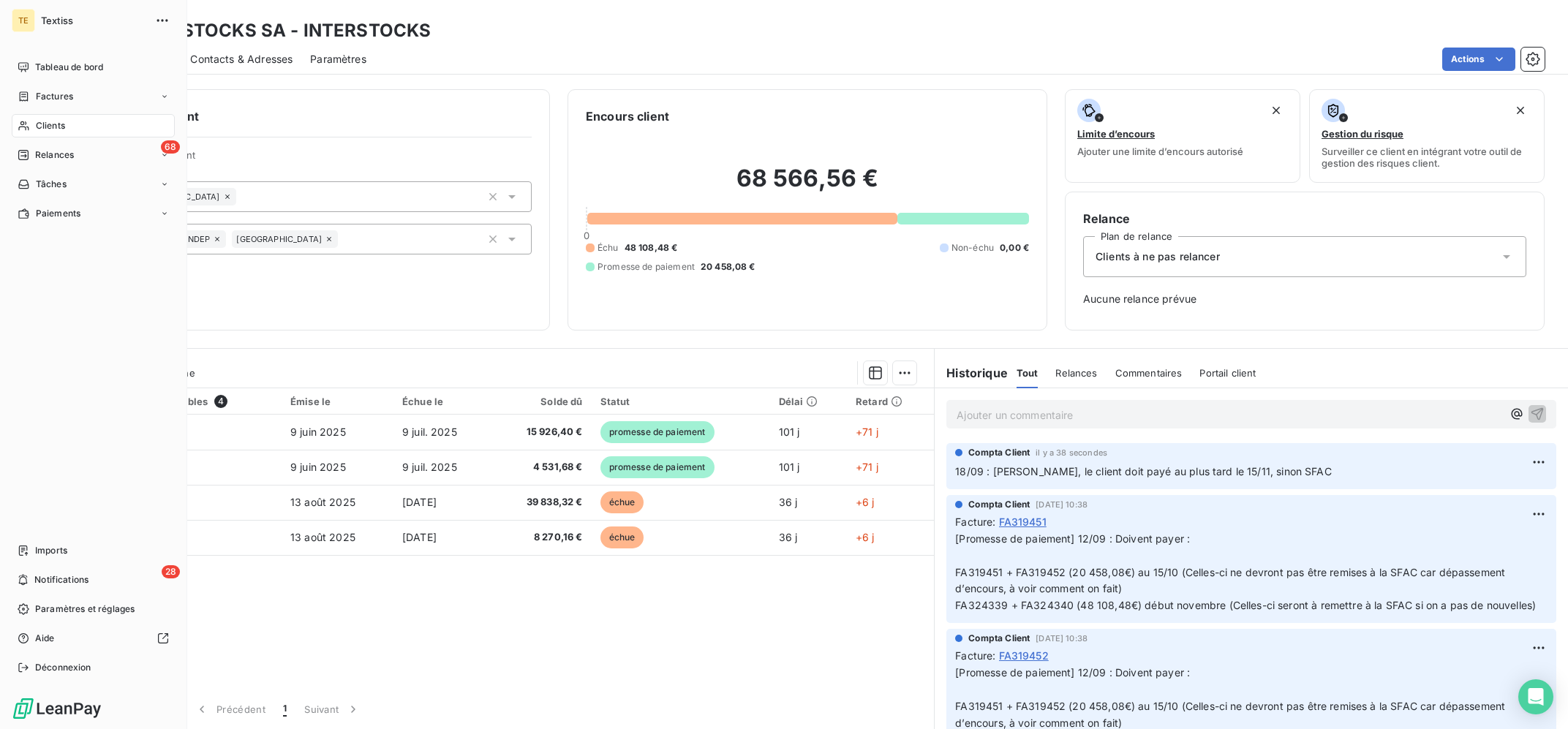
click at [51, 123] on span "Clients" at bounding box center [50, 125] width 29 height 13
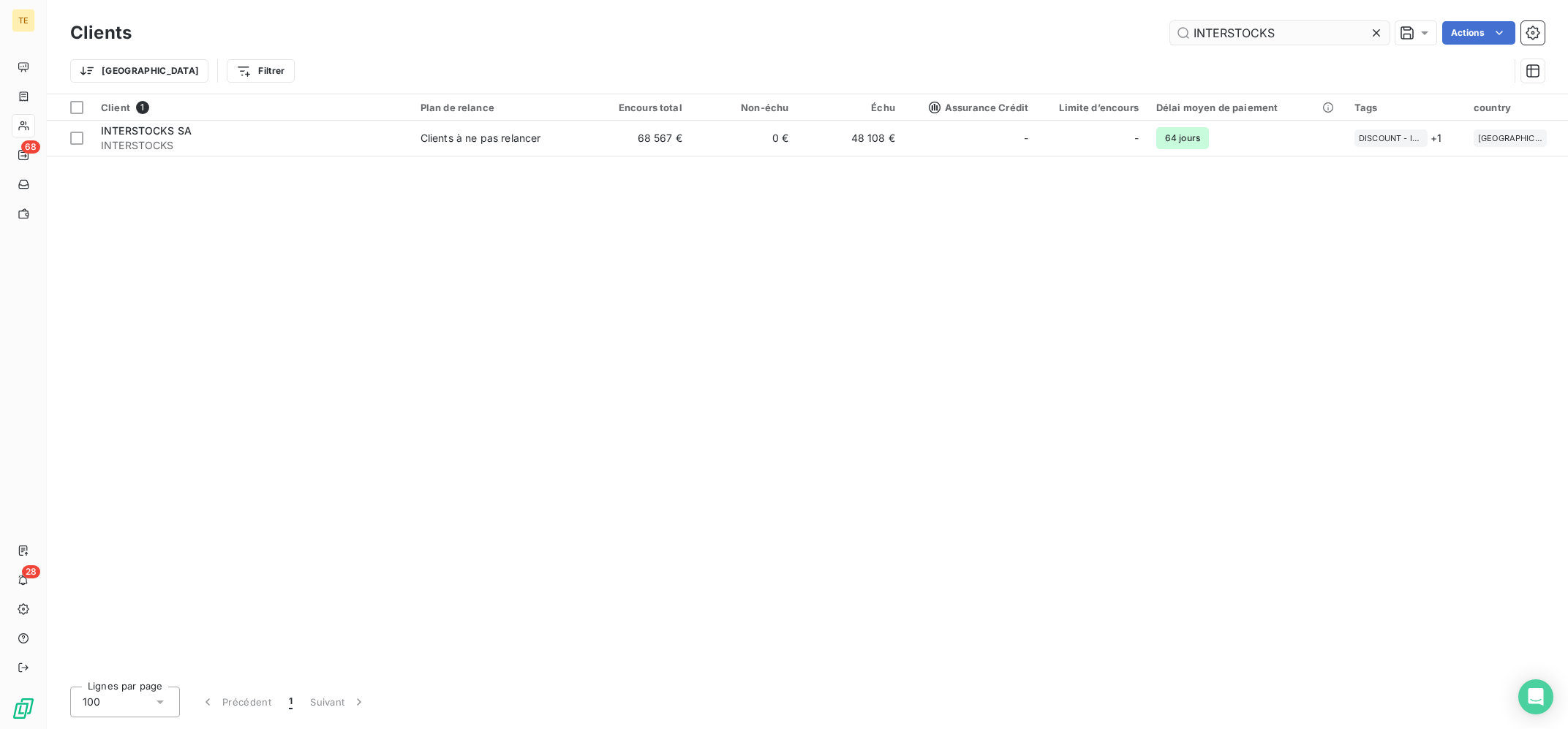
drag, startPoint x: 1281, startPoint y: 34, endPoint x: 1092, endPoint y: 14, distance: 190.1
click at [1170, 21] on input "INTERSTOCKS" at bounding box center [1279, 32] width 220 height 24
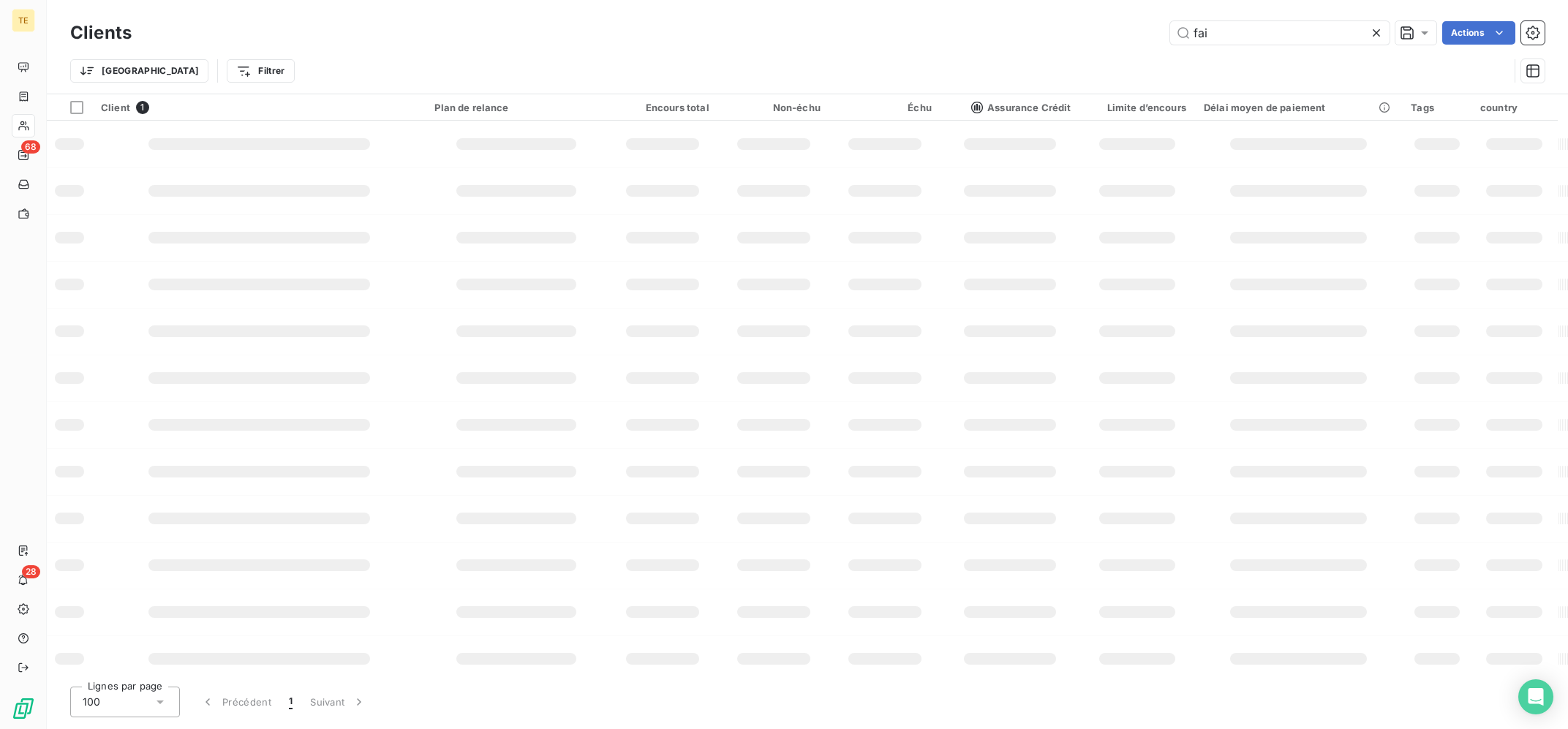
type input "fai"
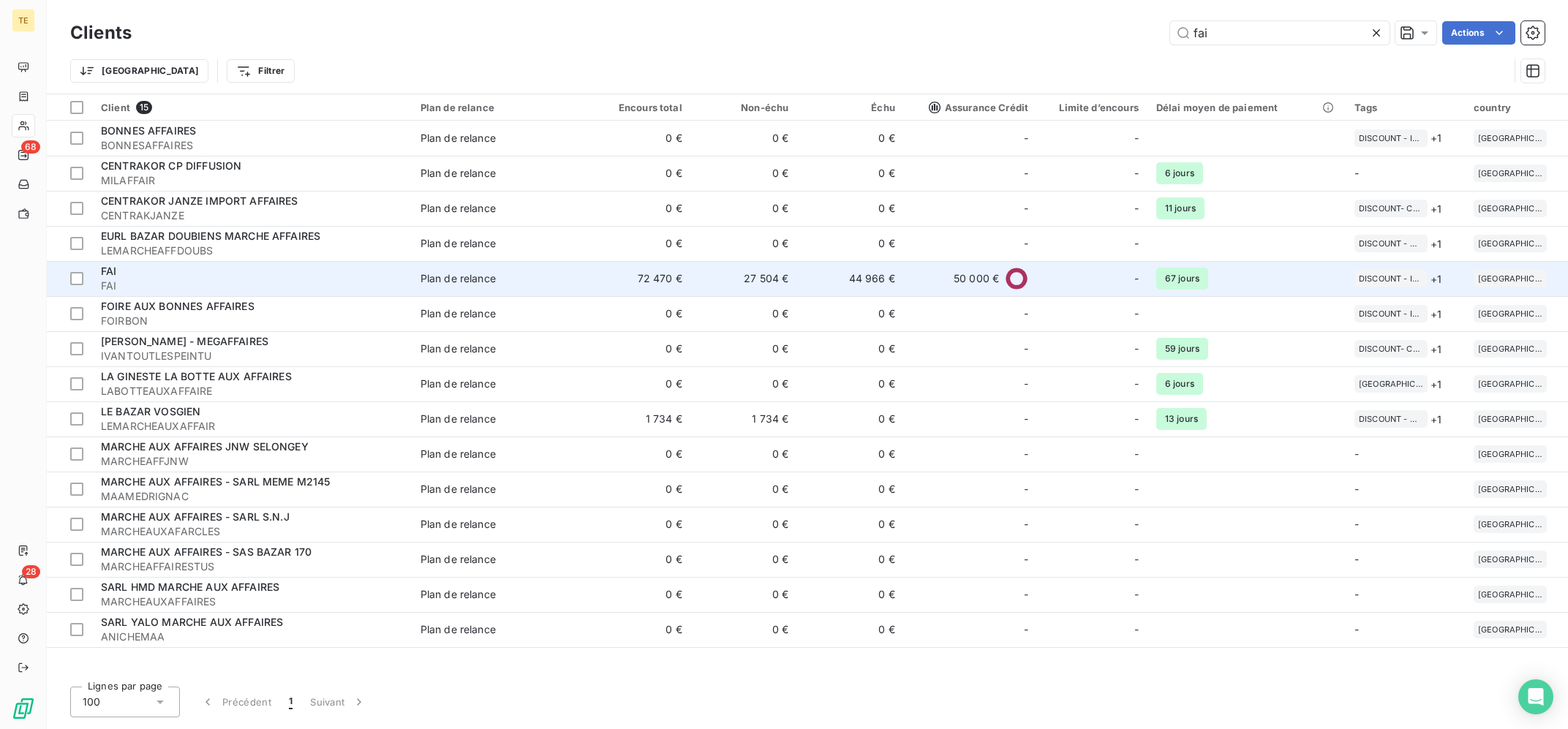
click at [560, 278] on span "Plan de relance" at bounding box center [499, 278] width 156 height 15
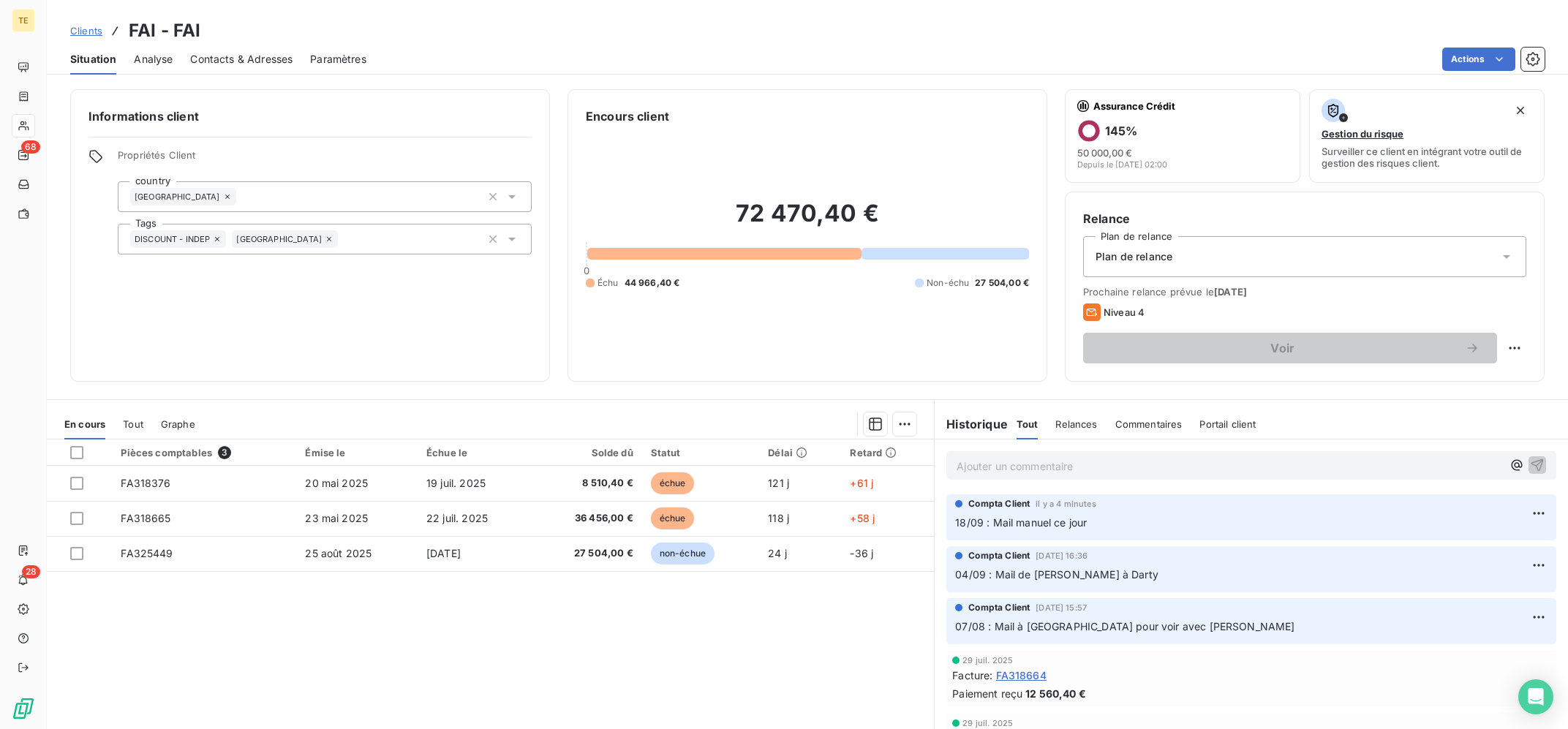
click at [553, 616] on div "Pièces comptables 3 Émise le Échue le Solde dû Statut Délai Retard FA318376 [DA…" at bounding box center [490, 580] width 887 height 282
click at [484, 640] on div "Pièces comptables 3 Émise le Échue le Solde dû Statut Délai Retard FA318376 [DA…" at bounding box center [490, 580] width 887 height 282
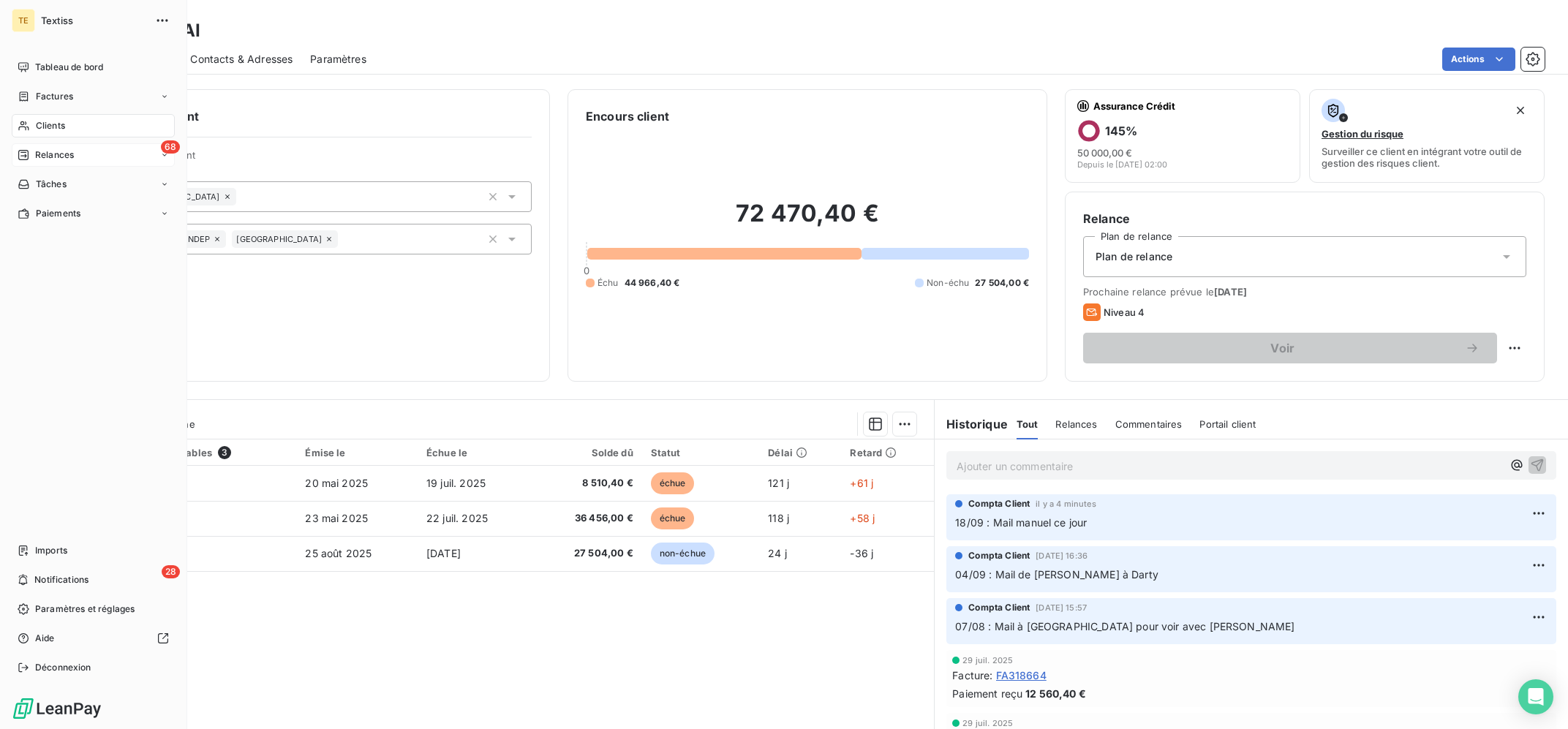
click at [42, 149] on span "Relances" at bounding box center [54, 155] width 38 height 13
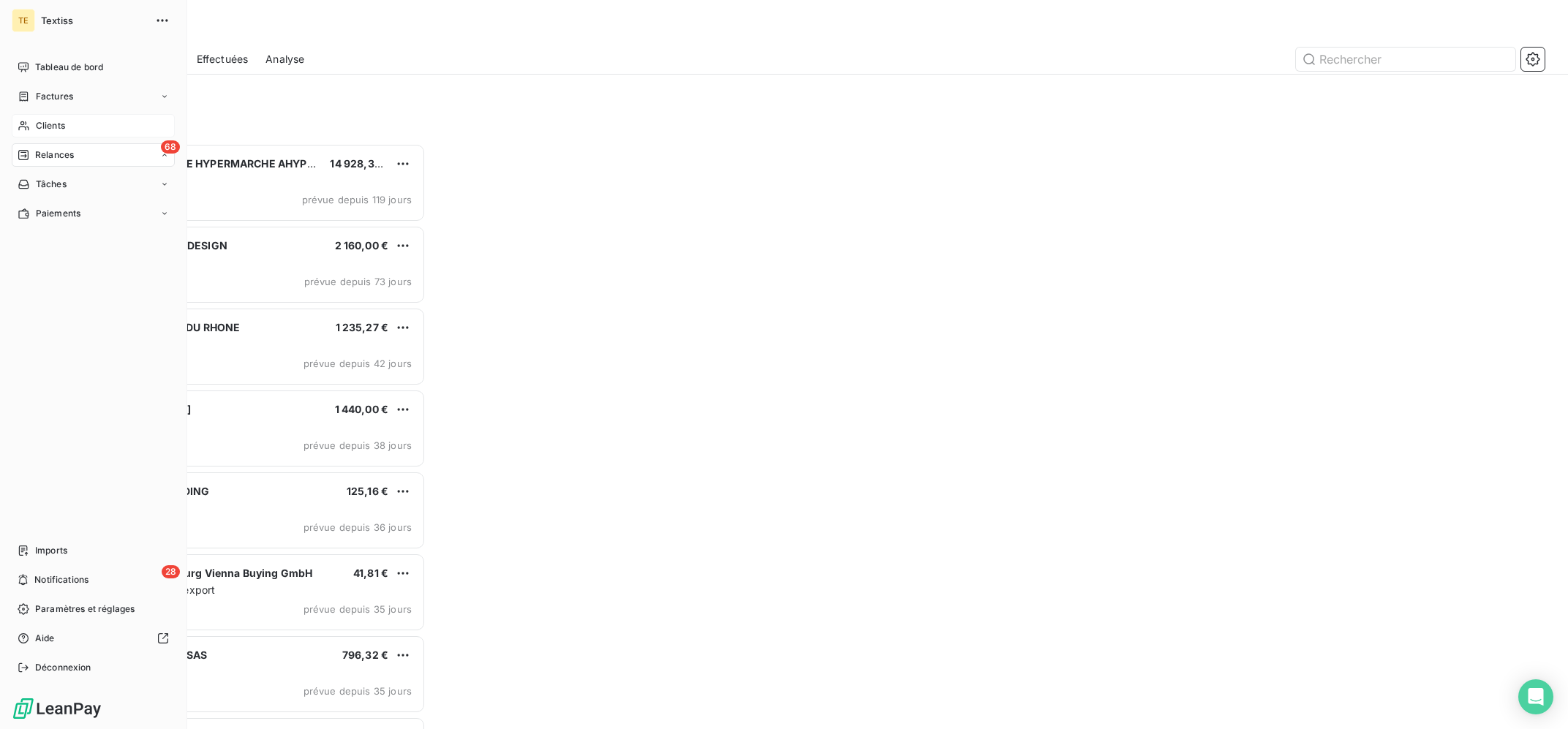
scroll to position [585, 354]
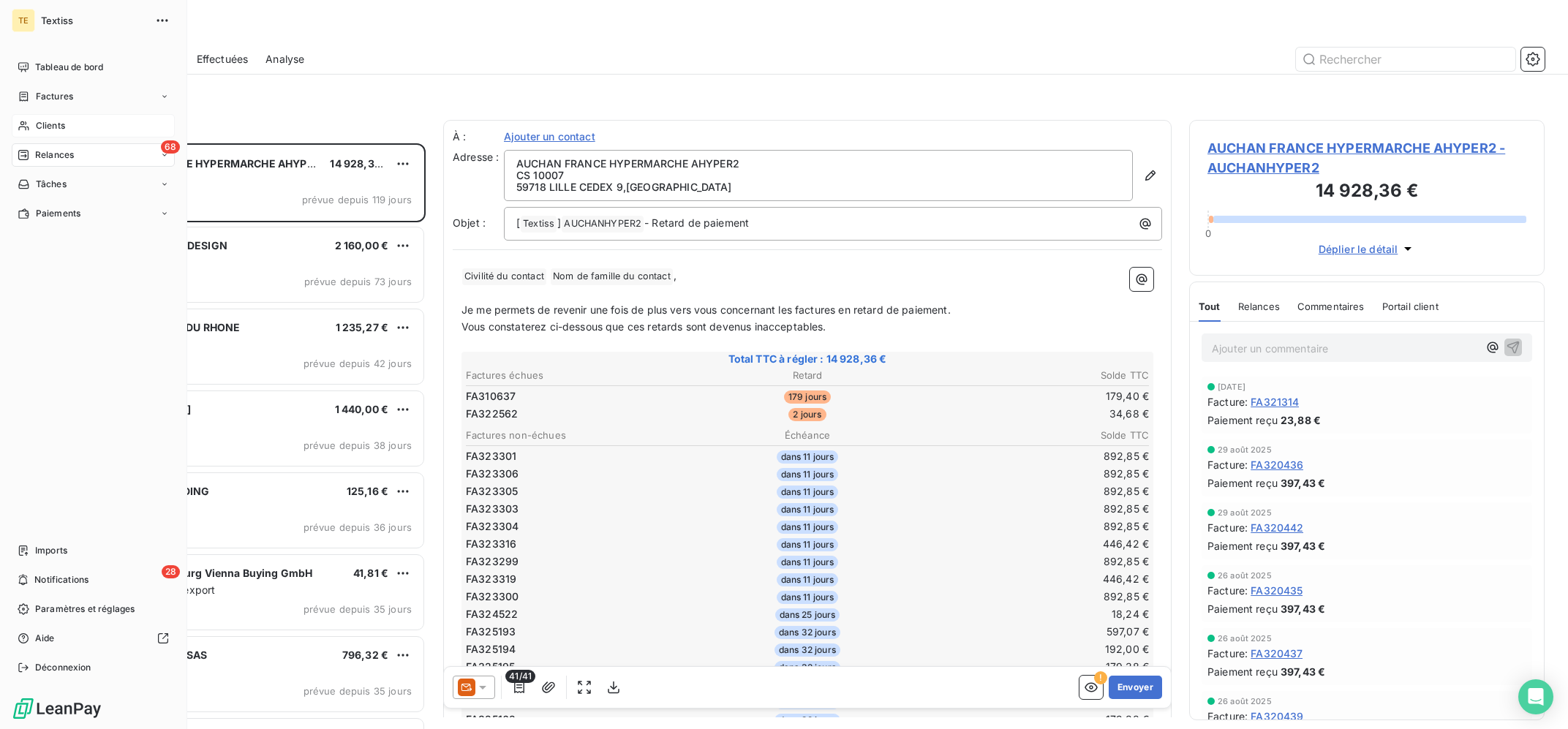
click at [53, 120] on span "Clients" at bounding box center [50, 125] width 29 height 13
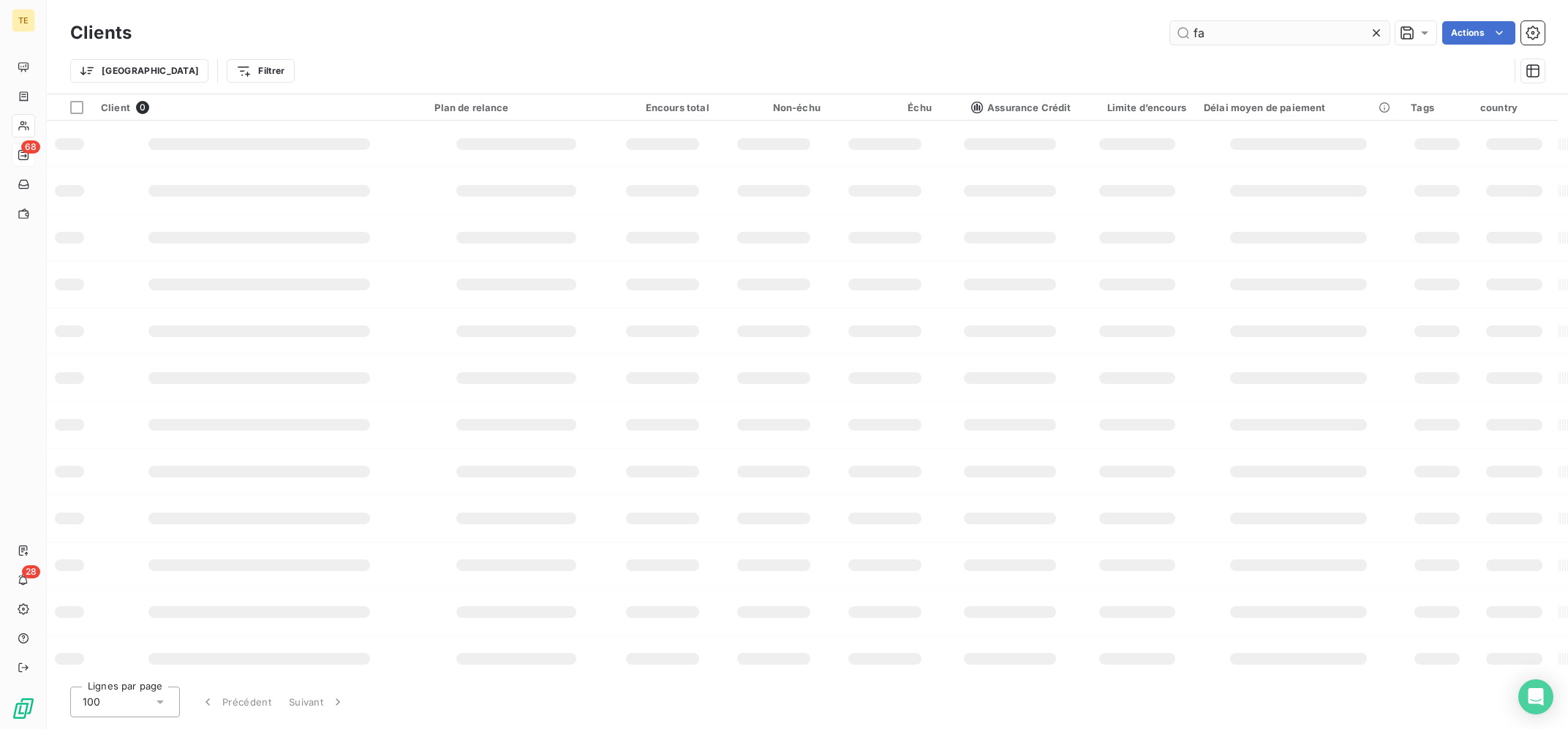
type input "f"
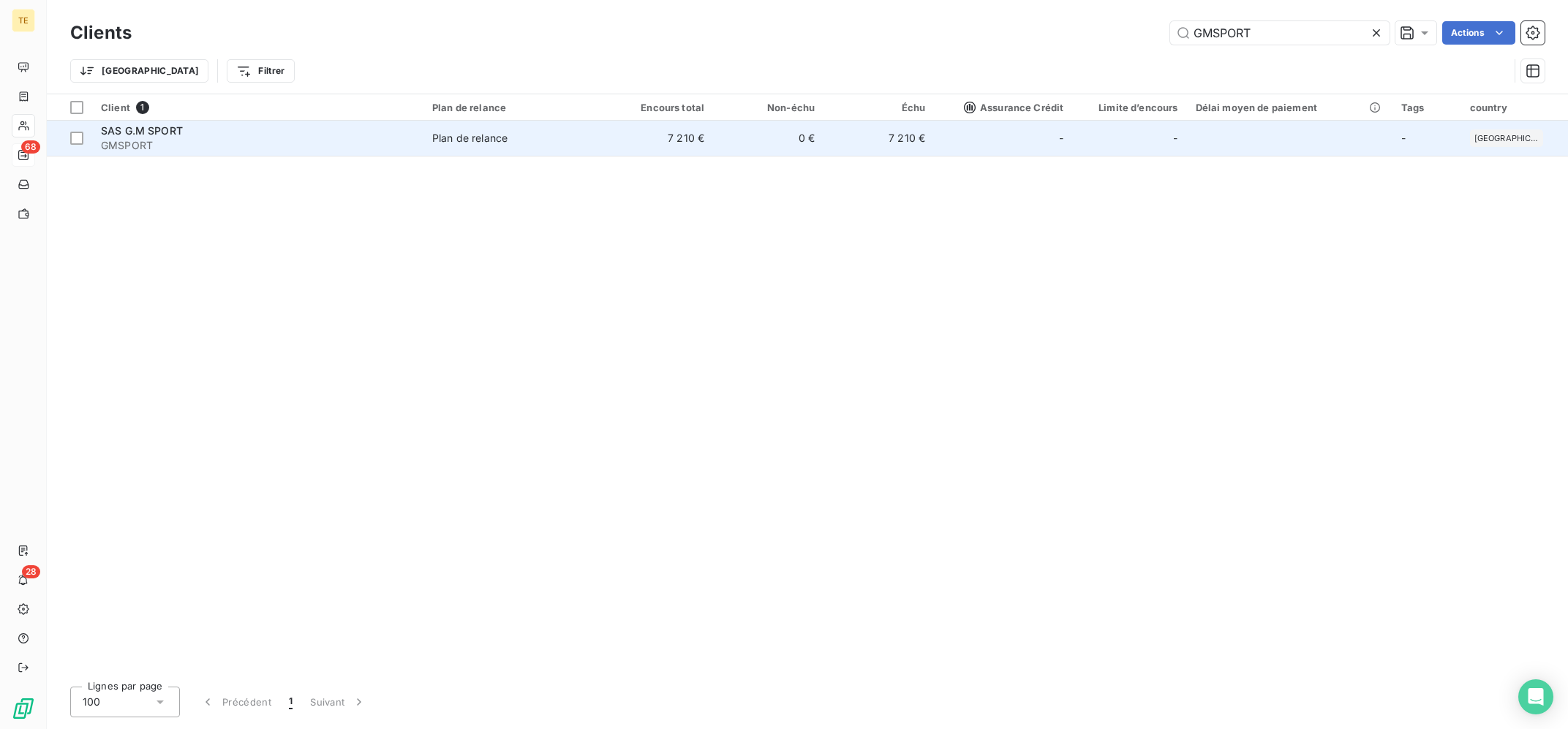
type input "GMSPORT"
click at [661, 151] on td "7 210 €" at bounding box center [658, 138] width 110 height 35
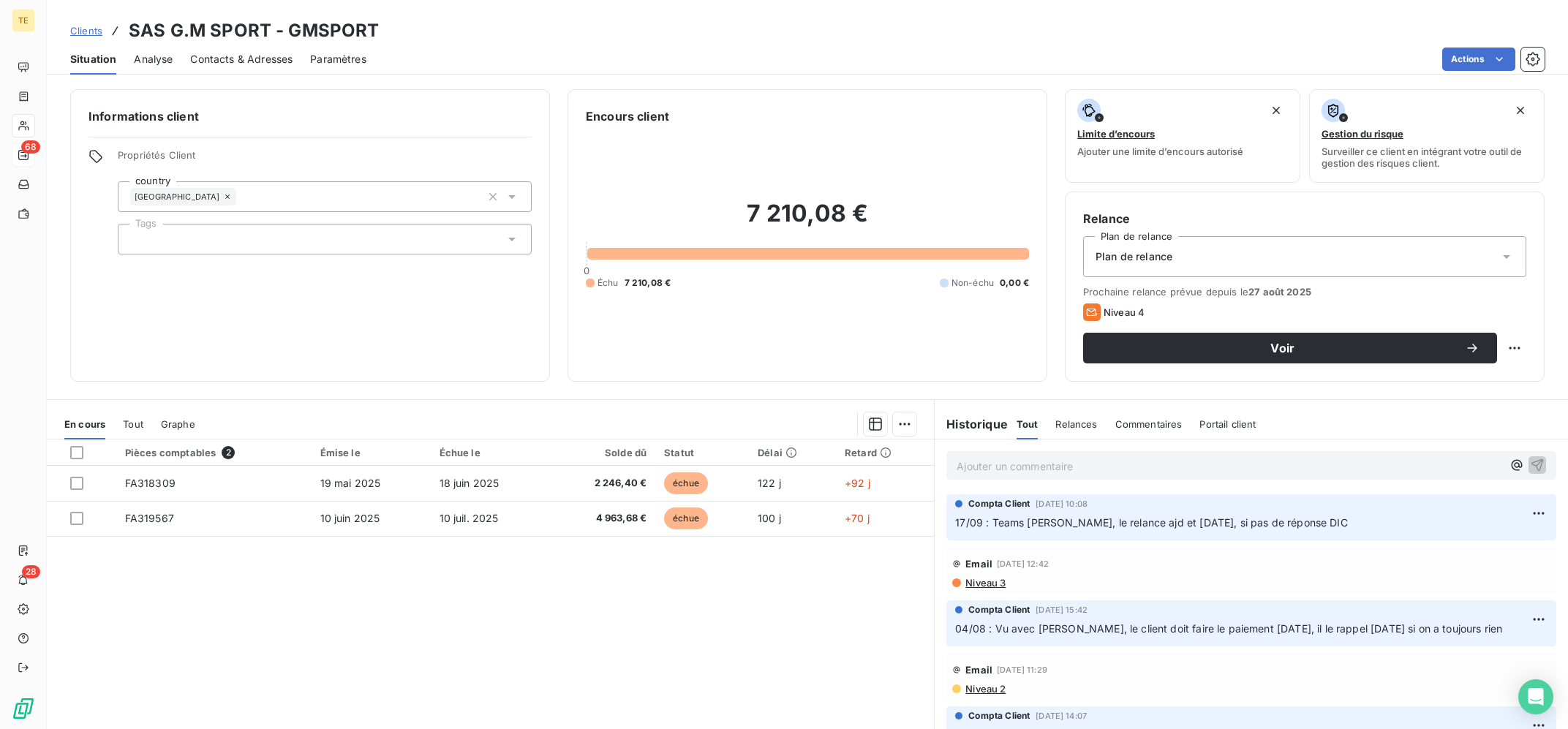
click at [1020, 468] on p "Ajouter un commentaire ﻿" at bounding box center [1228, 466] width 545 height 18
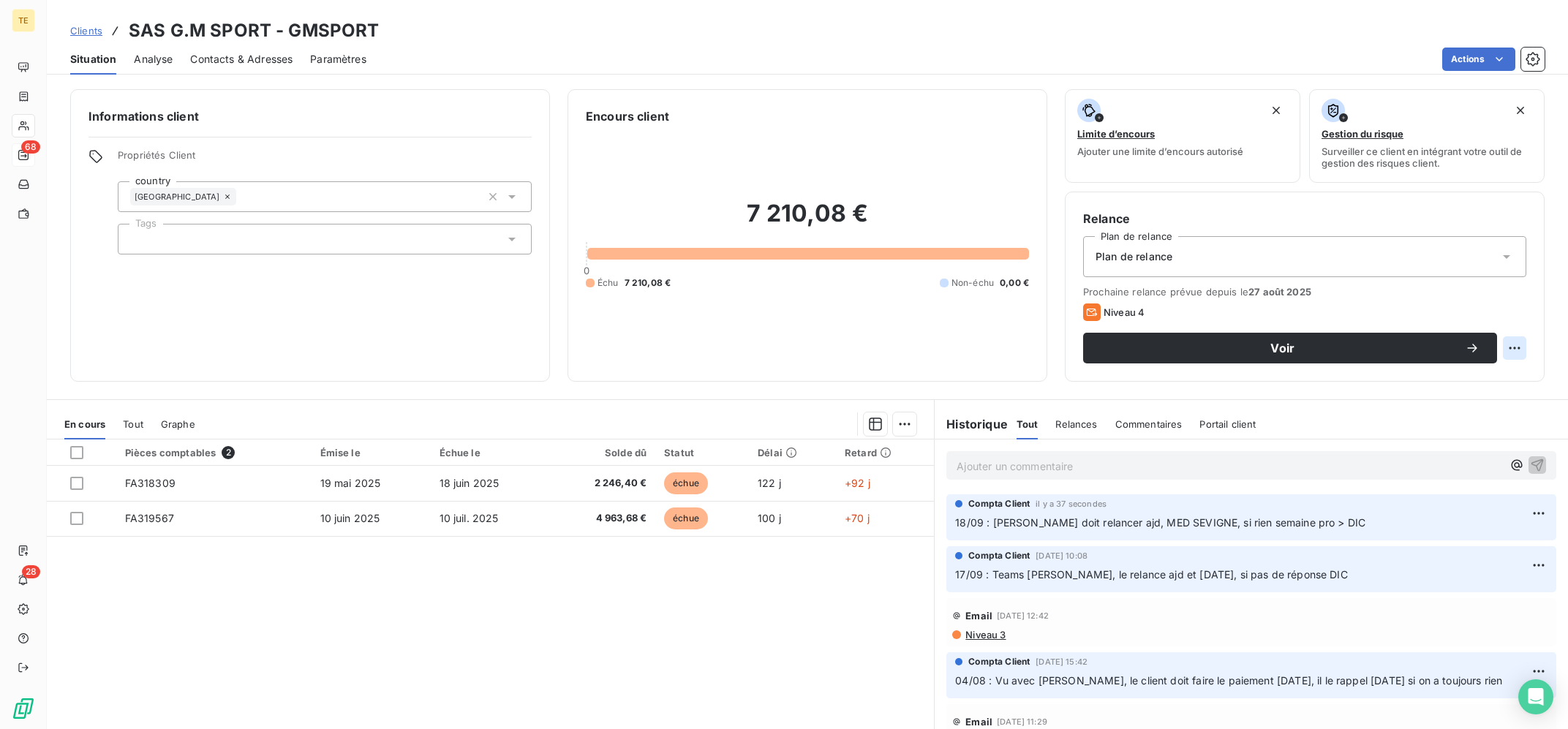
click at [1521, 349] on html "TE 68 28 Clients SAS G.M SPORT - GMSPORT Situation Analyse Contacts & Adresses …" at bounding box center [784, 364] width 1568 height 729
click at [1497, 384] on div "Replanifier cette action" at bounding box center [1455, 380] width 131 height 24
select select "8"
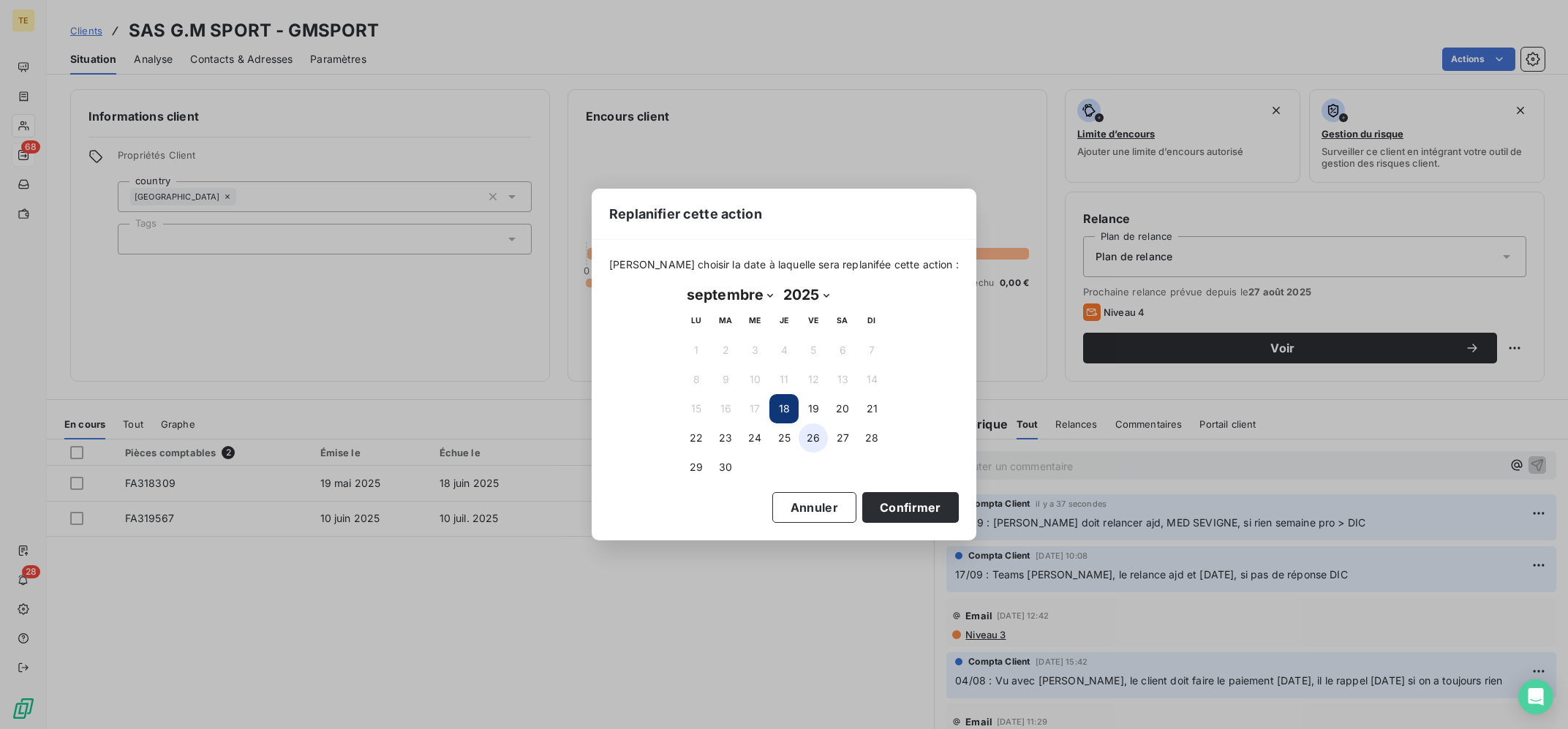
click at [812, 443] on button "26" at bounding box center [813, 438] width 29 height 29
click at [917, 507] on button "Confirmer" at bounding box center [910, 507] width 96 height 31
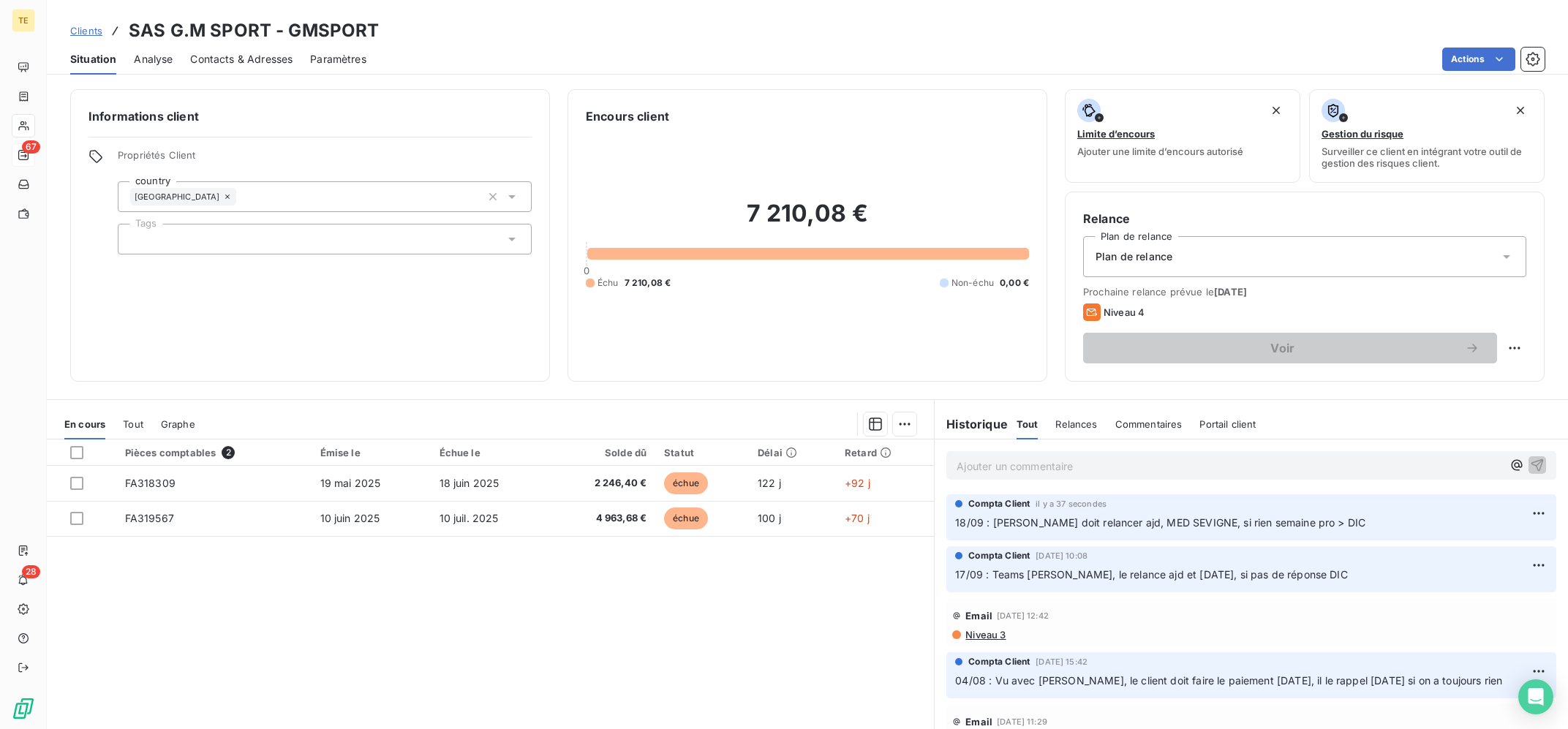
click at [748, 555] on div "Pièces comptables 2 Émise le Échue le Solde dû Statut Délai Retard FA318309 [DA…" at bounding box center [490, 580] width 887 height 282
click at [813, 650] on div "Pièces comptables 2 Émise le Échue le Solde dû Statut Délai Retard FA318309 [DA…" at bounding box center [490, 580] width 887 height 282
click at [628, 692] on div "Pièces comptables 2 Émise le Échue le Solde dû Statut Délai Retard FA318309 [DA…" at bounding box center [490, 580] width 887 height 282
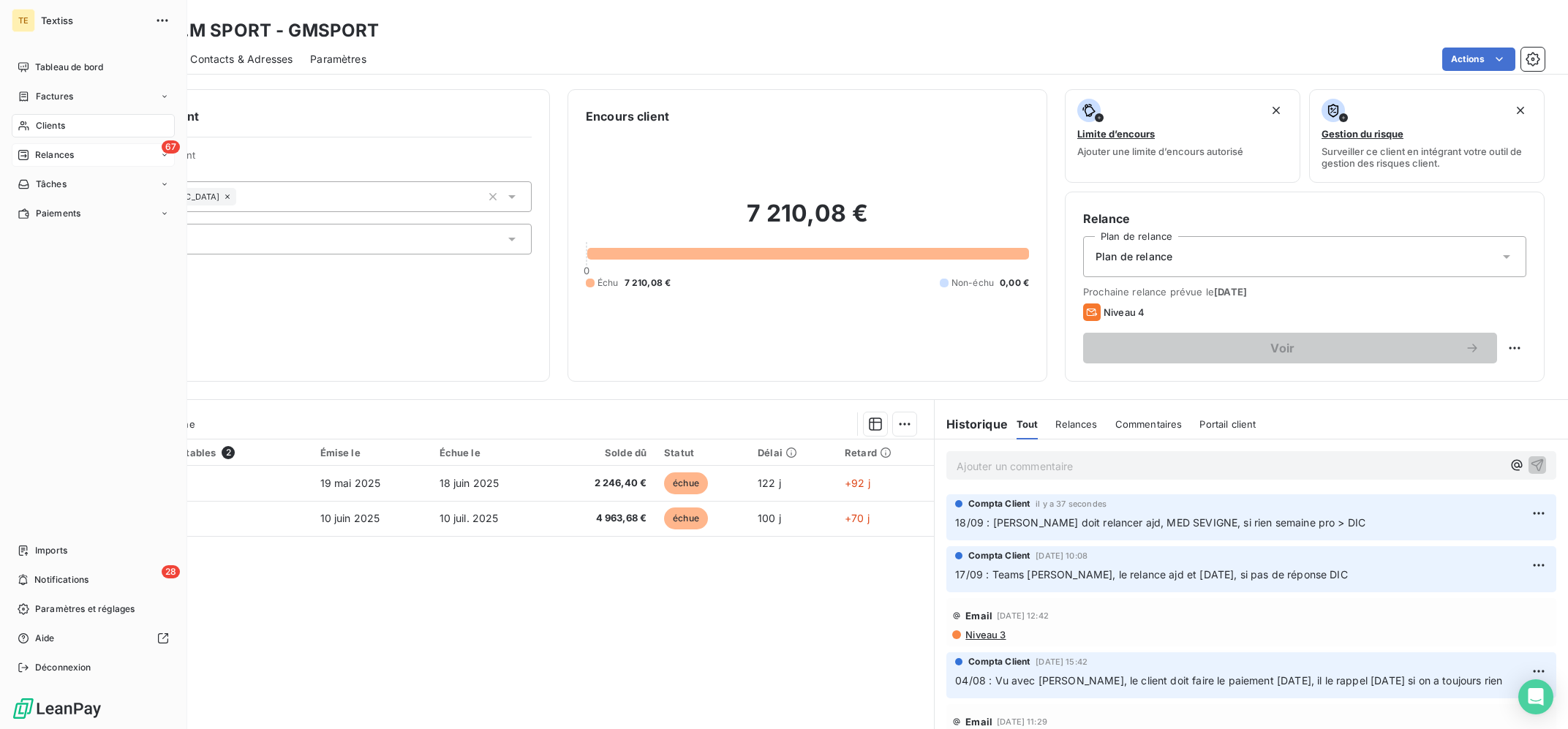
click at [34, 150] on div "Relances" at bounding box center [46, 155] width 56 height 13
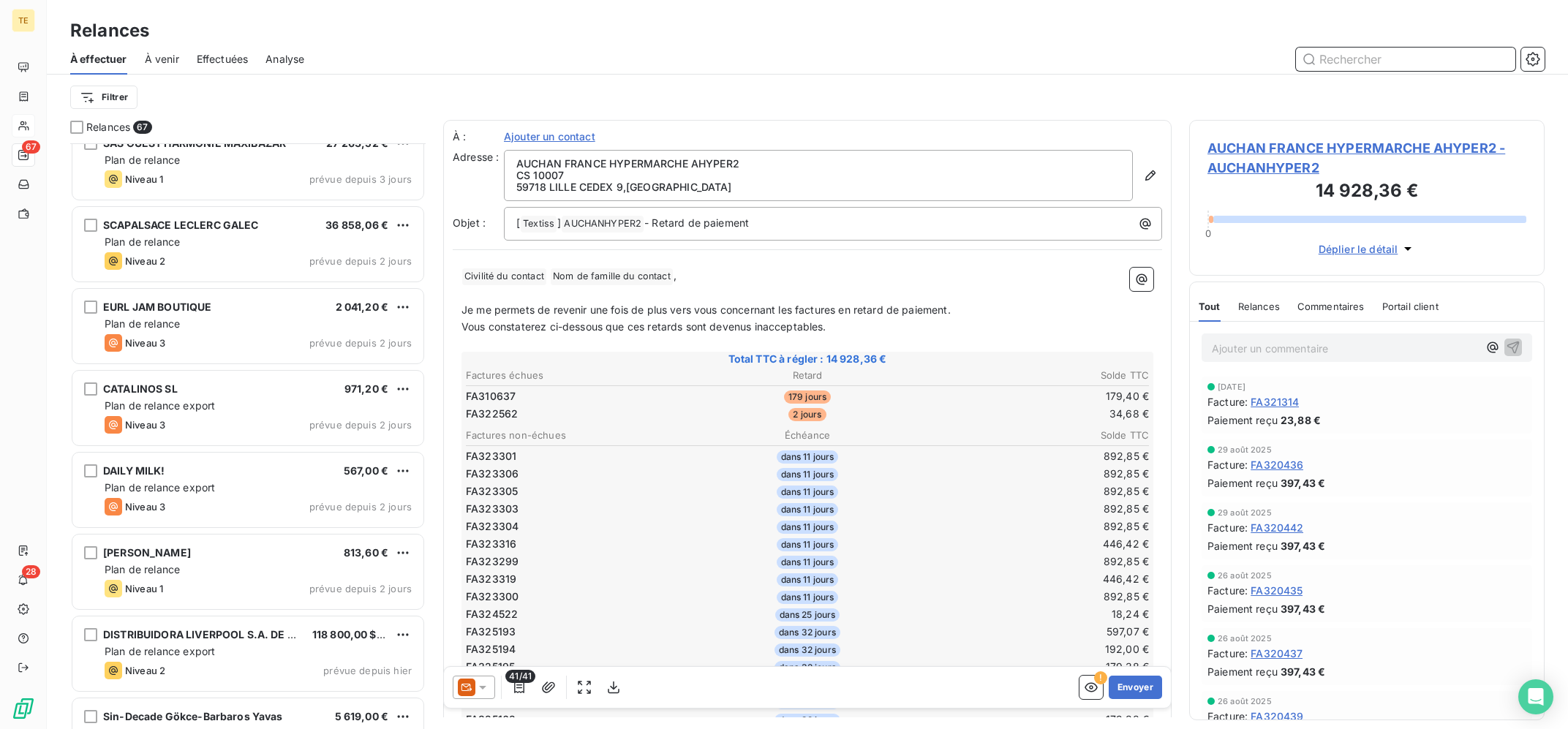
scroll to position [4903, 0]
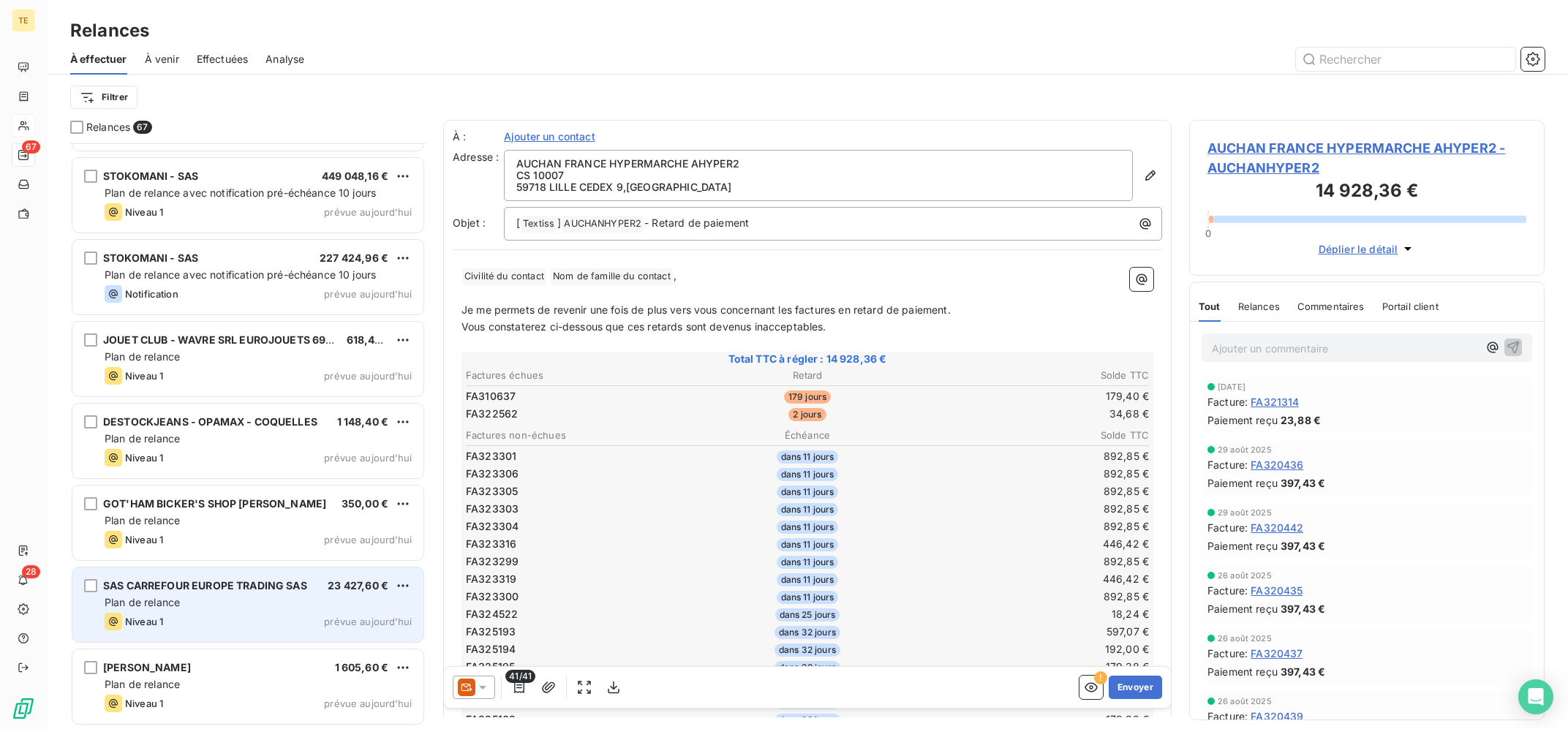
click at [280, 610] on div "SAS CARREFOUR EUROPE TRADING SAS 23 427,60 € Plan de relance Niveau 1 prévue [D…" at bounding box center [248, 604] width 351 height 74
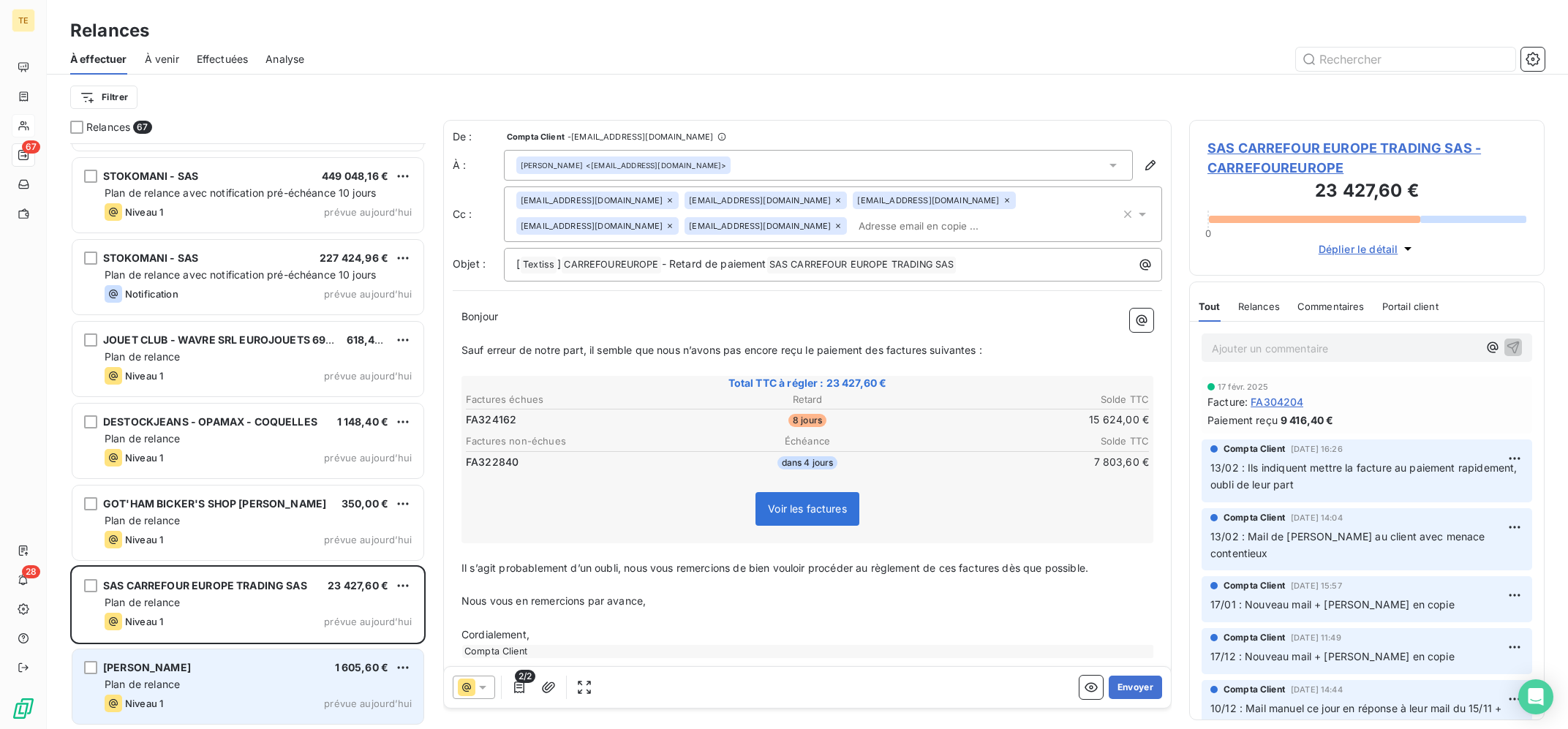
click at [278, 693] on div "SARL RENATA 1 605,60 € Plan de relance Niveau 1 prévue [DATE]" at bounding box center [248, 686] width 351 height 74
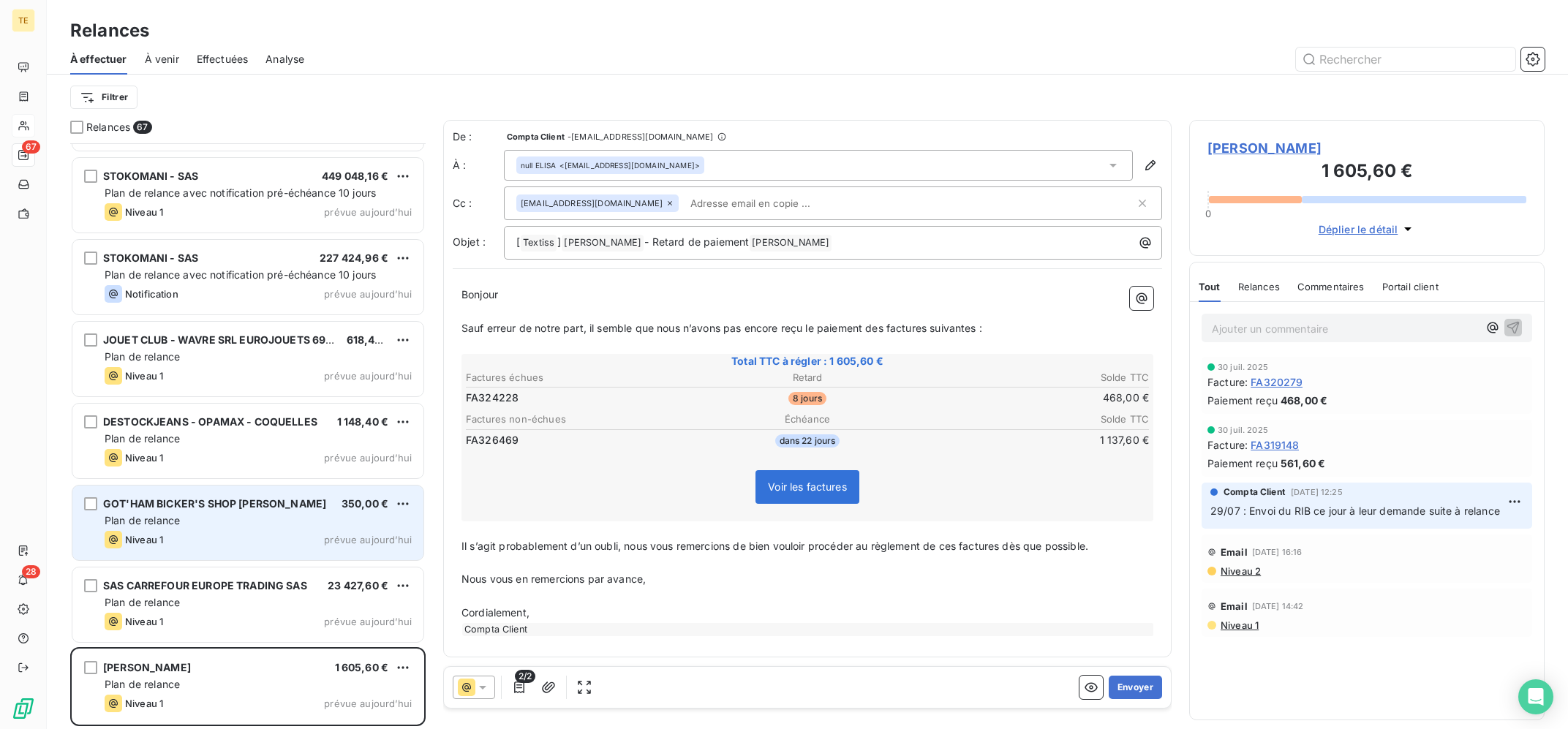
click at [299, 534] on div "Niveau 1 prévue aujourd’hui" at bounding box center [258, 540] width 307 height 18
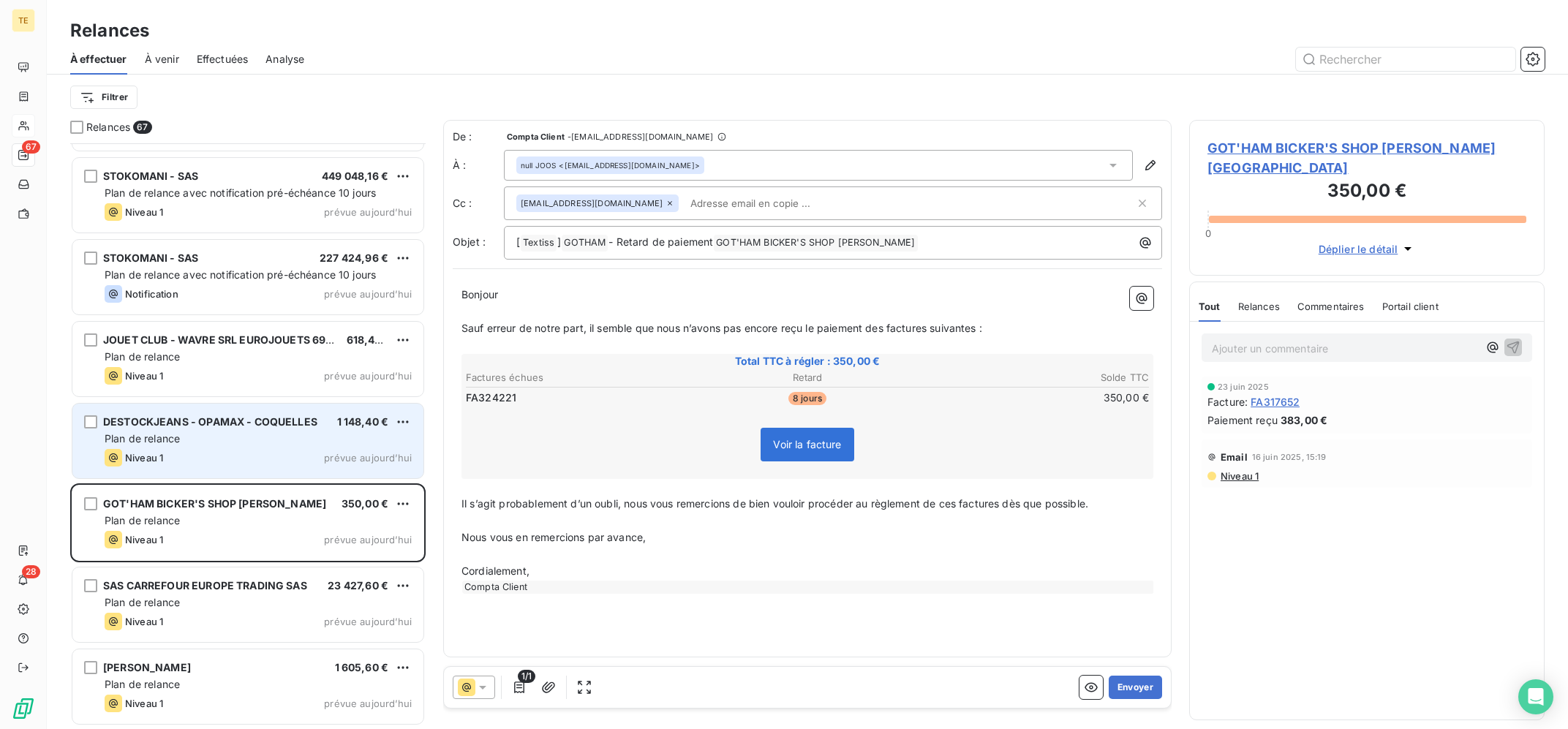
click at [268, 466] on div "Niveau 1 prévue aujourd’hui" at bounding box center [258, 458] width 307 height 18
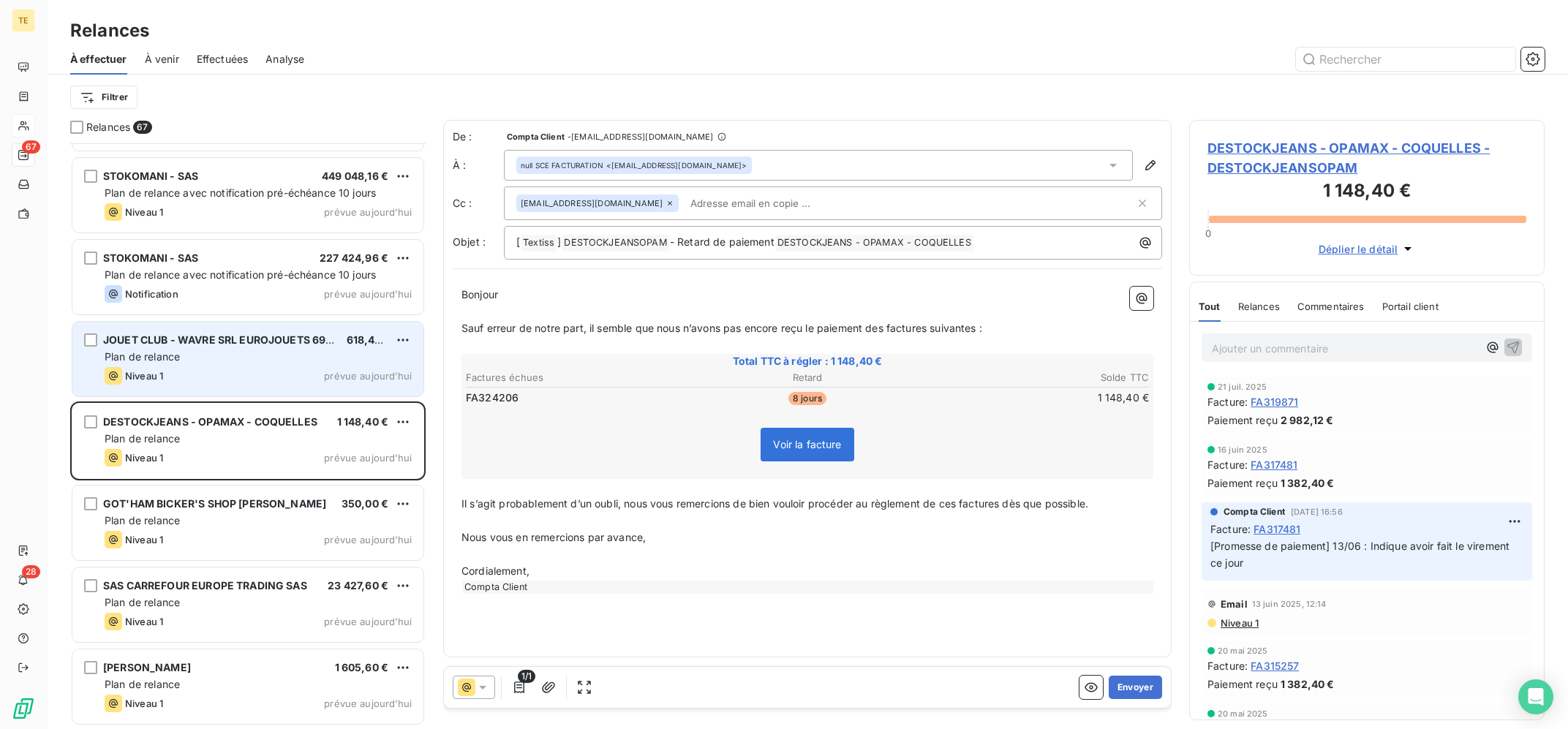
click at [262, 360] on div "Plan de relance" at bounding box center [258, 356] width 307 height 15
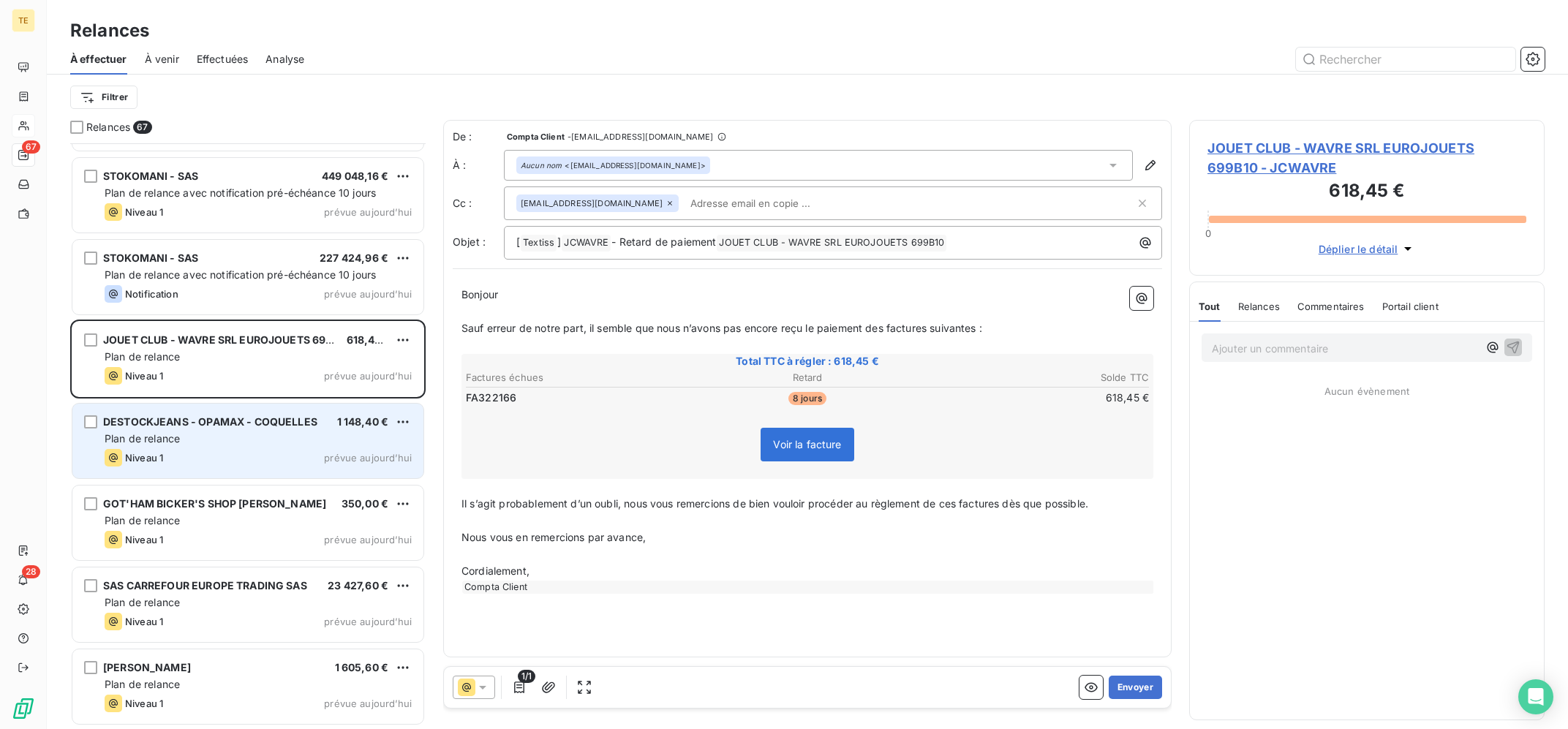
click at [261, 447] on div "DESTOCKJEANS - OPAMAX - COQUELLES 1 148,40 € Plan de relance Niveau 1 prévue [D…" at bounding box center [248, 440] width 351 height 74
